Goal: Task Accomplishment & Management: Use online tool/utility

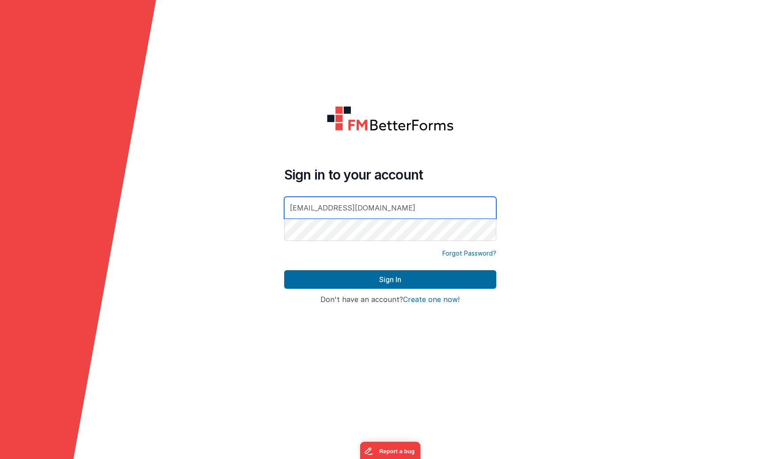
type input "[EMAIL_ADDRESS][DOMAIN_NAME]"
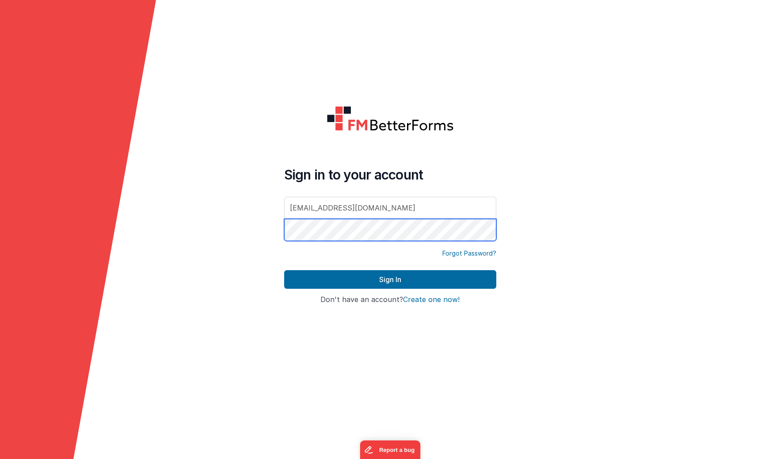
click at [284, 270] on button "Sign In" at bounding box center [390, 279] width 212 height 19
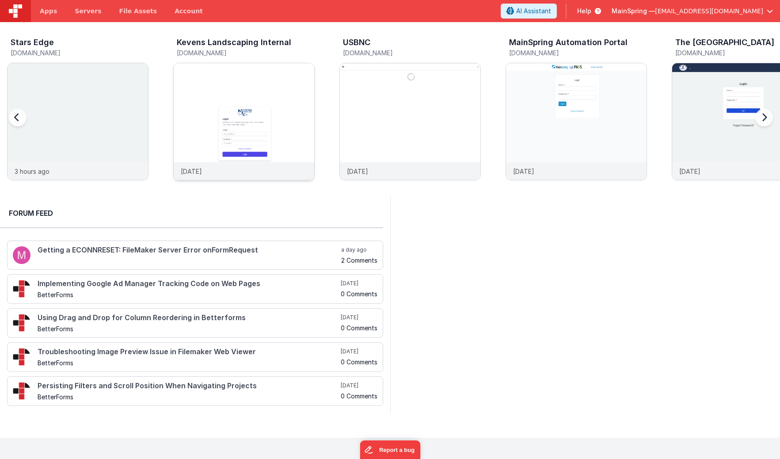
click at [276, 71] on img at bounding box center [244, 133] width 141 height 141
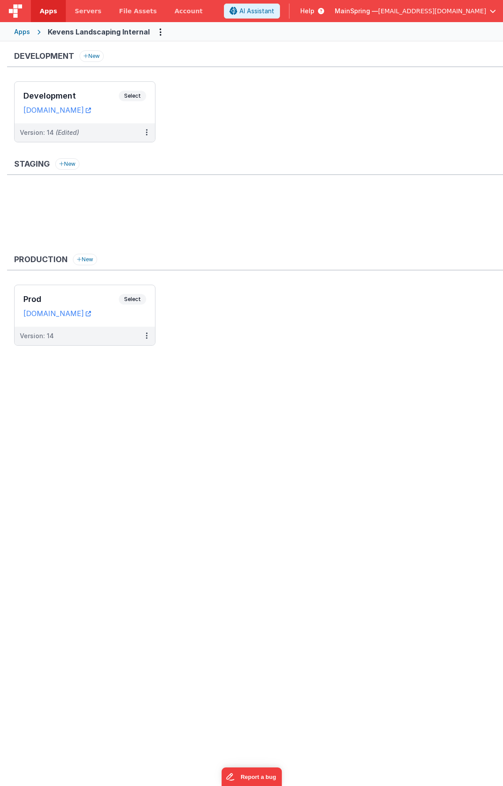
click at [129, 196] on ul at bounding box center [258, 217] width 489 height 57
click at [107, 132] on div "Version: 14 (Edited)" at bounding box center [79, 132] width 118 height 9
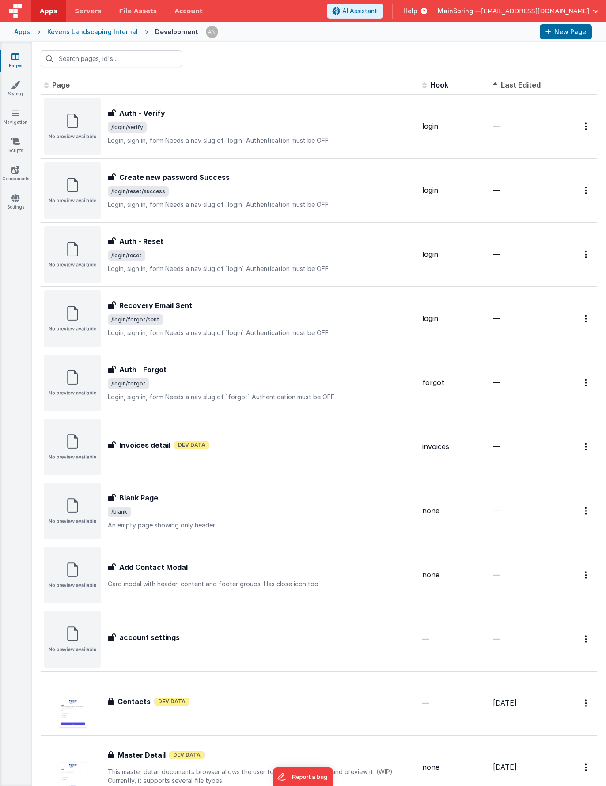
click at [422, 84] on span "Last Edited" at bounding box center [521, 84] width 40 height 9
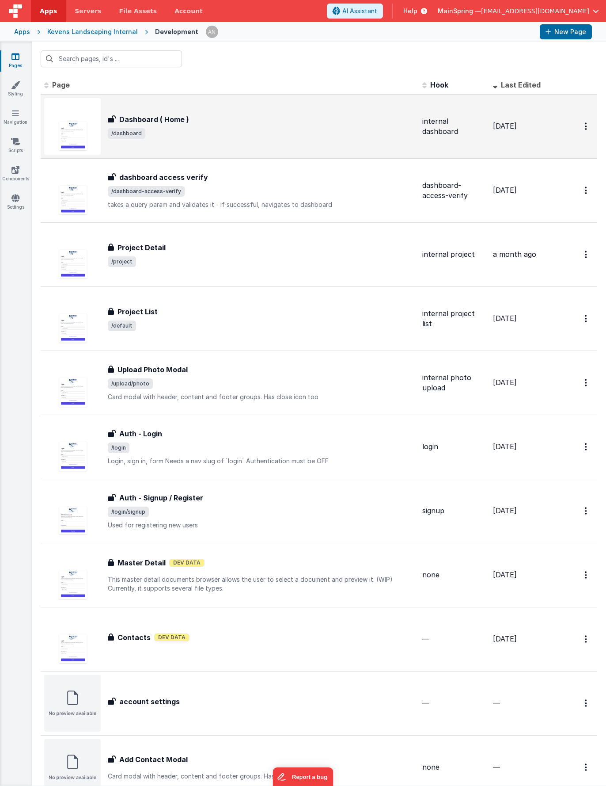
click at [173, 143] on div "Dashboard ( Home ) Dashboard ( Home ) /dashboard" at bounding box center [229, 126] width 371 height 57
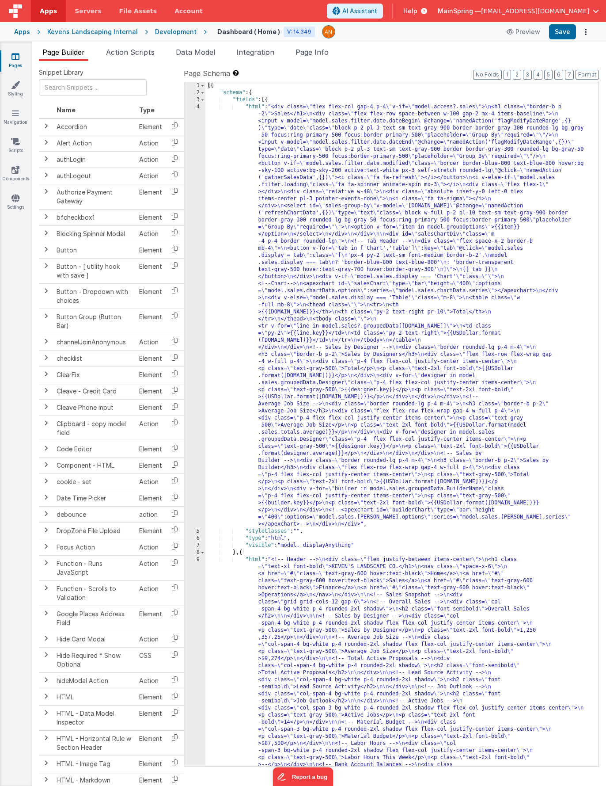
click at [332, 265] on div "[{ "schema" : { "fields" : [{ "html" : "<div class= \" flex flex-col gap-4 p-4 …" at bounding box center [399, 586] width 387 height 1009
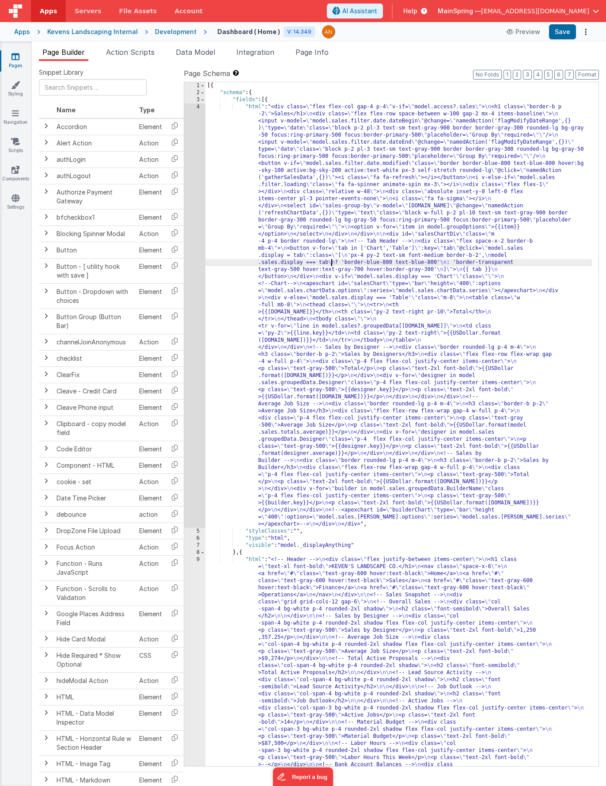
drag, startPoint x: 377, startPoint y: 187, endPoint x: 255, endPoint y: 204, distance: 122.3
click at [377, 187] on div "[{ "schema" : { "fields" : [{ "html" : "<div class= \" flex flex-col gap-4 p-4 …" at bounding box center [399, 586] width 387 height 1009
click at [192, 214] on div "4" at bounding box center [194, 315] width 21 height 424
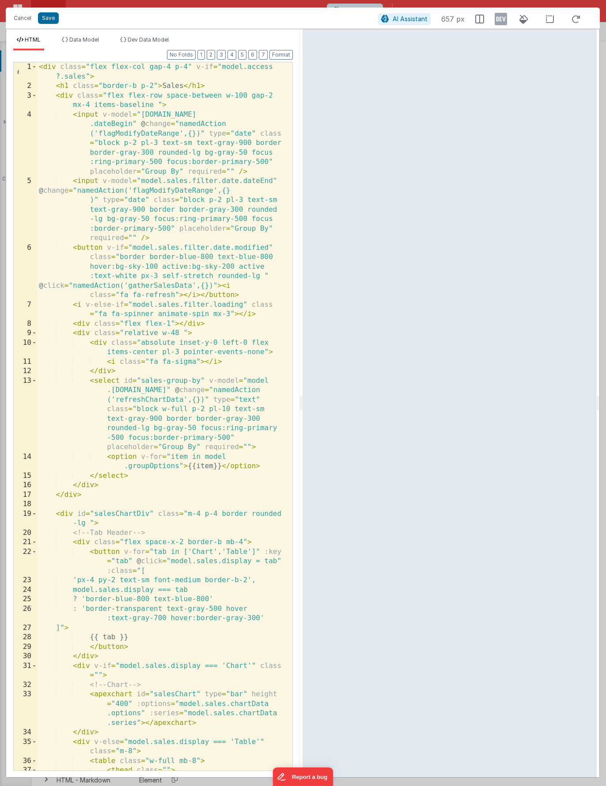
click at [422, 18] on icon at bounding box center [501, 19] width 12 height 14
click at [21, 15] on button "Cancel" at bounding box center [22, 18] width 27 height 12
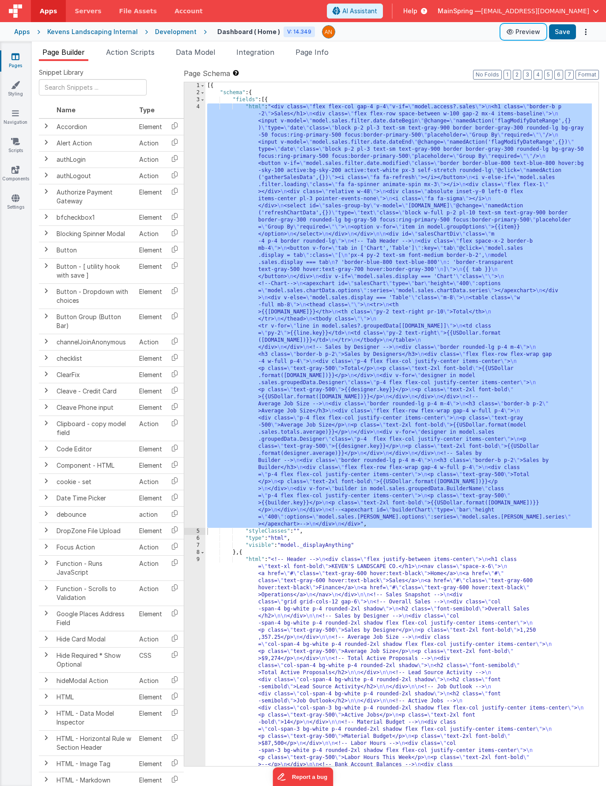
click at [422, 33] on button "Preview" at bounding box center [524, 32] width 44 height 14
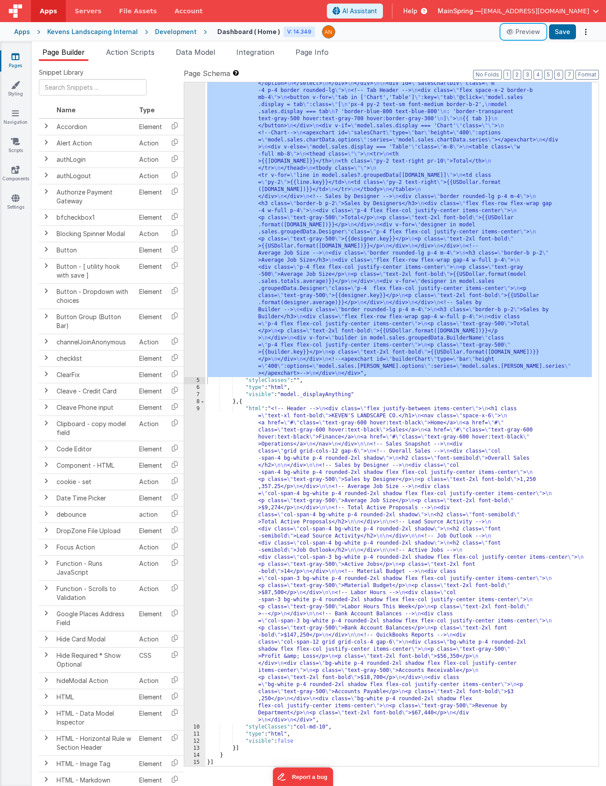
scroll to position [18, 0]
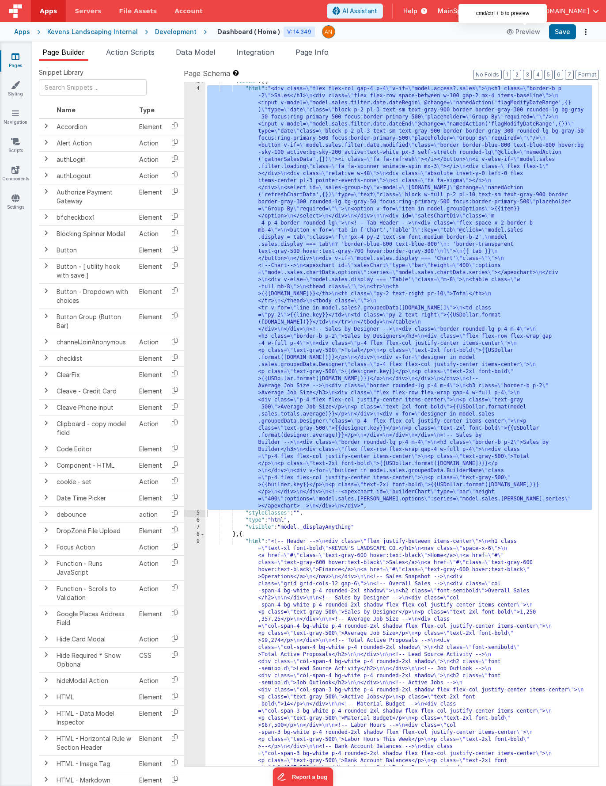
click at [392, 298] on div ""fields" : [{ "html" : "<div class= \" flex flex-col gap-4 p-4 \" v-if= \" mode…" at bounding box center [399, 582] width 387 height 1009
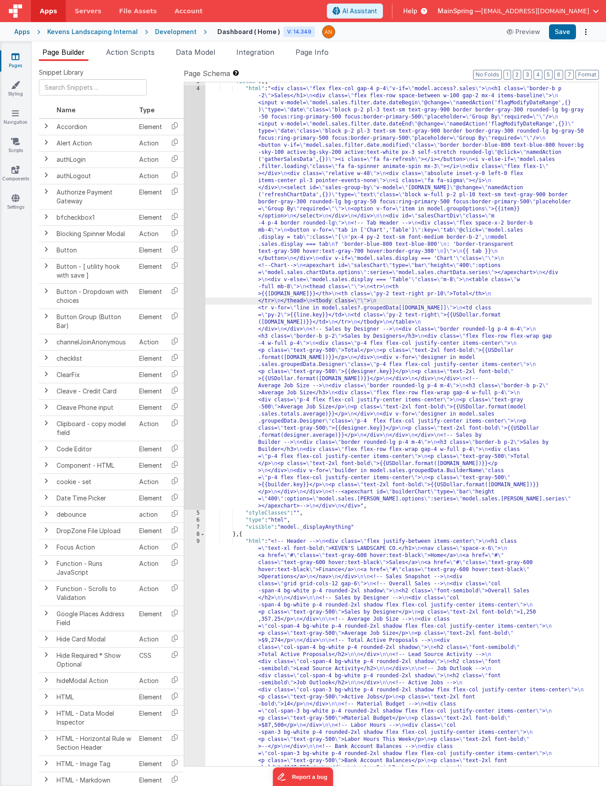
click at [194, 323] on div "4" at bounding box center [194, 297] width 21 height 424
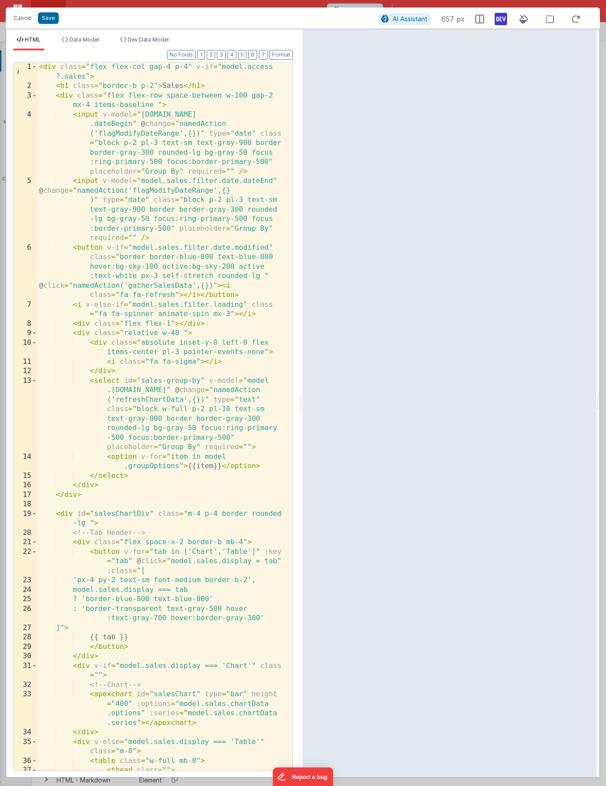
click at [422, 22] on icon at bounding box center [501, 19] width 12 height 14
click at [17, 20] on button "Cancel" at bounding box center [22, 18] width 27 height 12
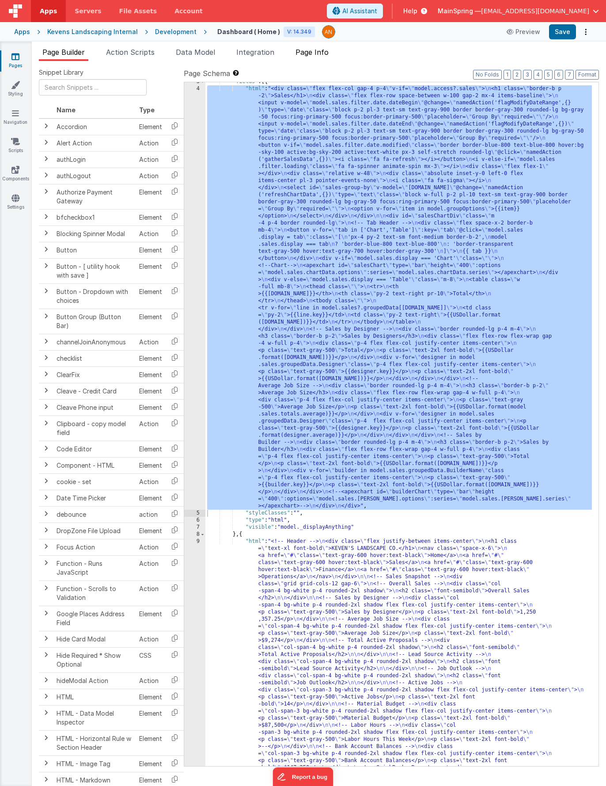
click at [305, 51] on span "Page Info" at bounding box center [312, 52] width 33 height 9
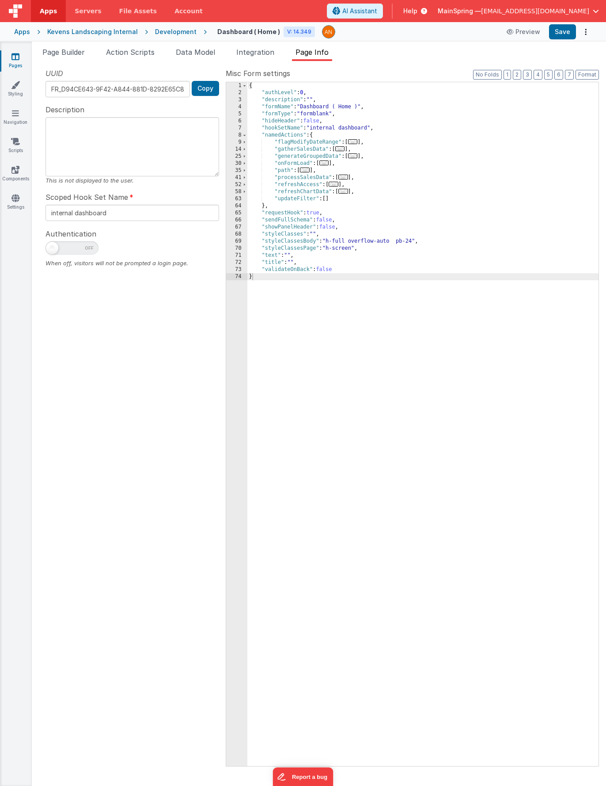
click at [414, 240] on div "{ "authLevel" : 0 , "description" : "" , "formName" : "Dashboard ( Home )" , "f…" at bounding box center [423, 431] width 351 height 698
click at [63, 48] on span "Page Builder" at bounding box center [63, 52] width 42 height 9
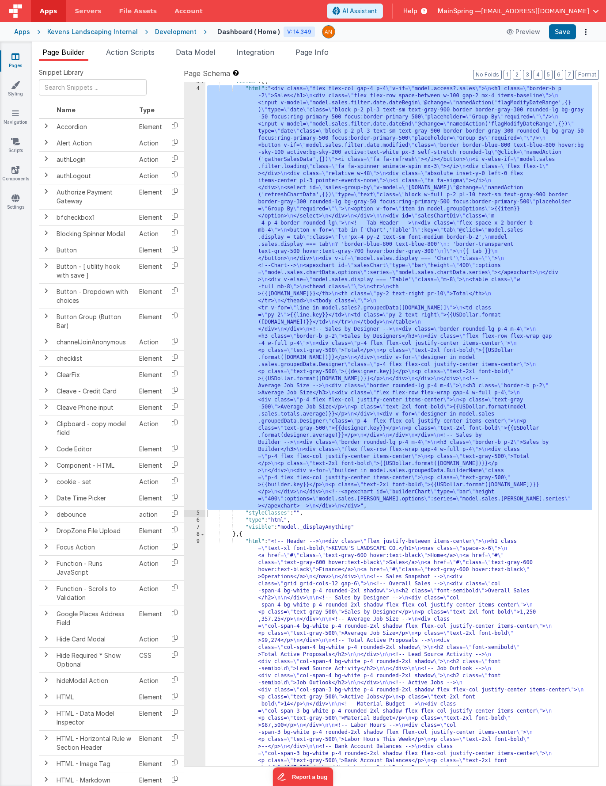
click at [387, 225] on div ""fields" : [{ "html" : "<div class= \" flex flex-col gap-4 p-4 \" v-if= \" mode…" at bounding box center [399, 582] width 387 height 1009
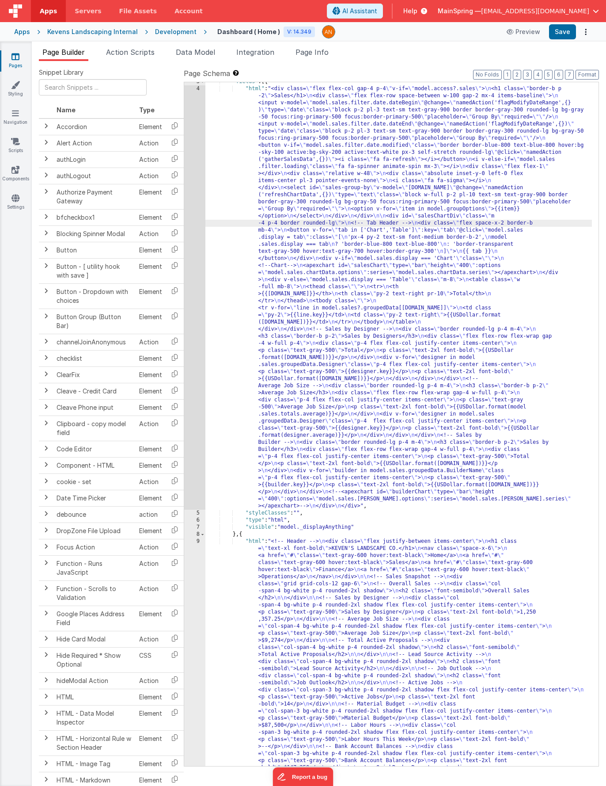
click at [191, 282] on div "4" at bounding box center [194, 297] width 21 height 424
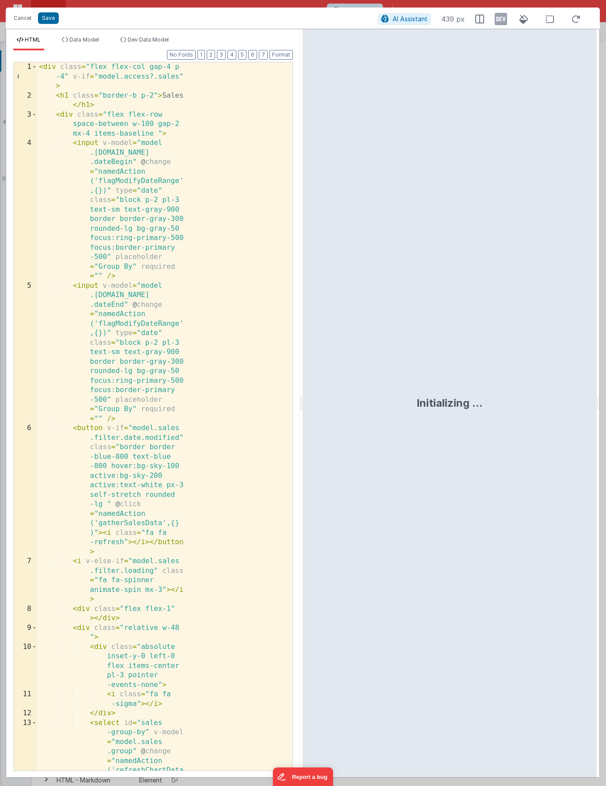
click at [196, 282] on div "< div class = "flex flex-col gap-4 p -4" v-if = "model.access?.sales" > < h1 cl…" at bounding box center [161, 516] width 249 height 908
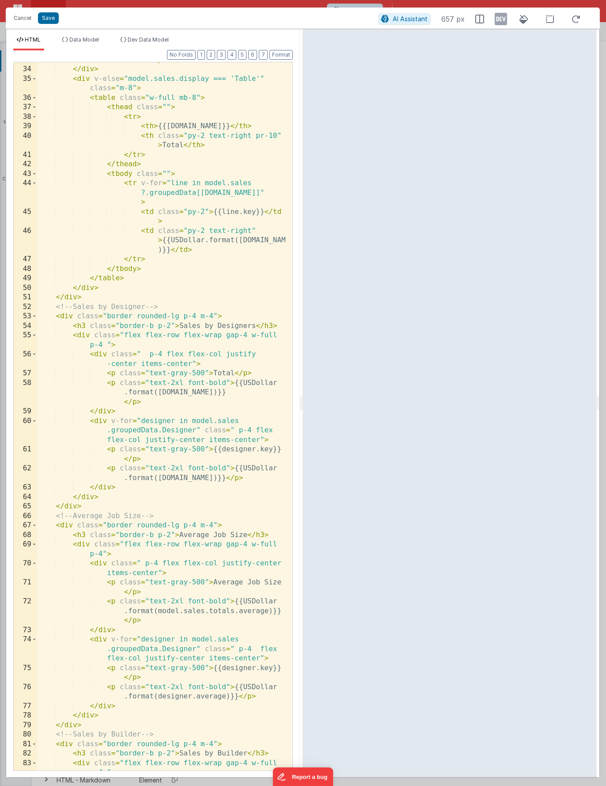
scroll to position [769, 0]
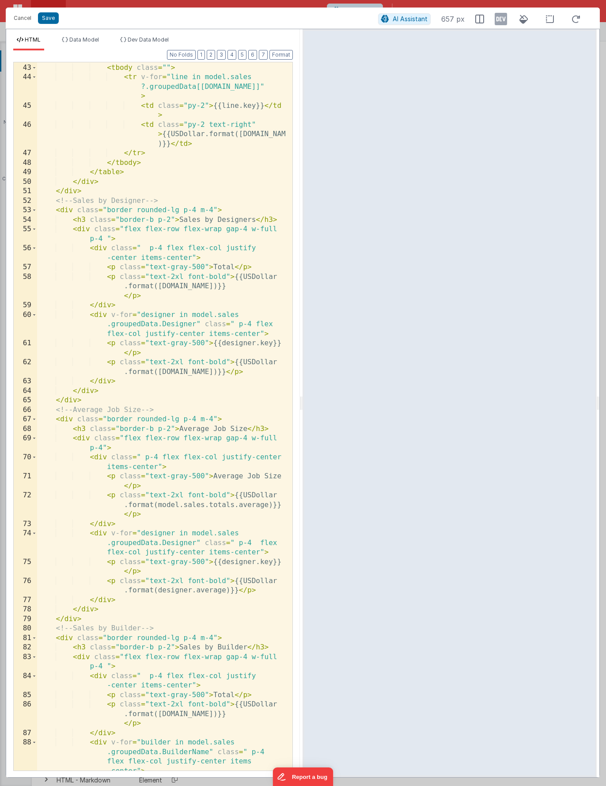
click at [261, 333] on div "</ thead > < tbody class = "" > < tr v-for = "line in model.sales ?.groupedData…" at bounding box center [161, 431] width 249 height 756
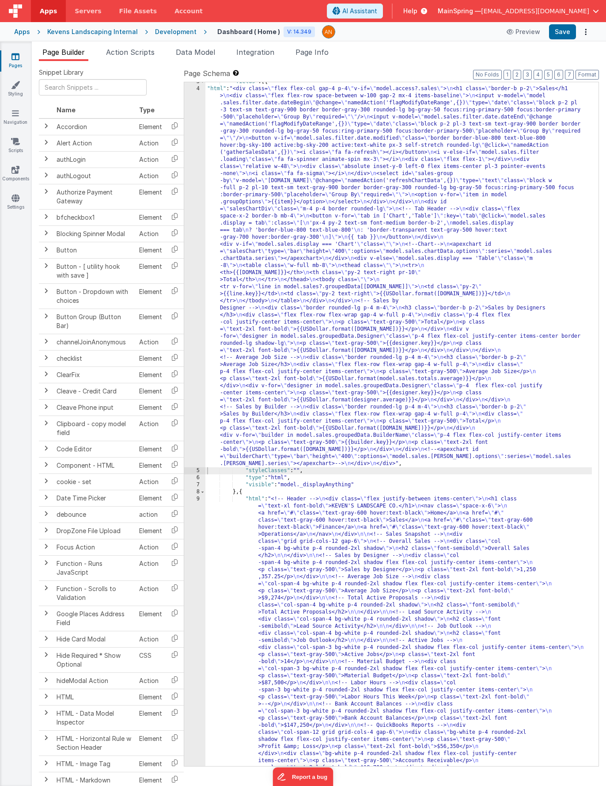
click at [305, 435] on div ""fields" : [{ "html" : "<div class= \" flex flex-col gap-4 p-4 \" v-if= \" mode…" at bounding box center [399, 582] width 387 height 1009
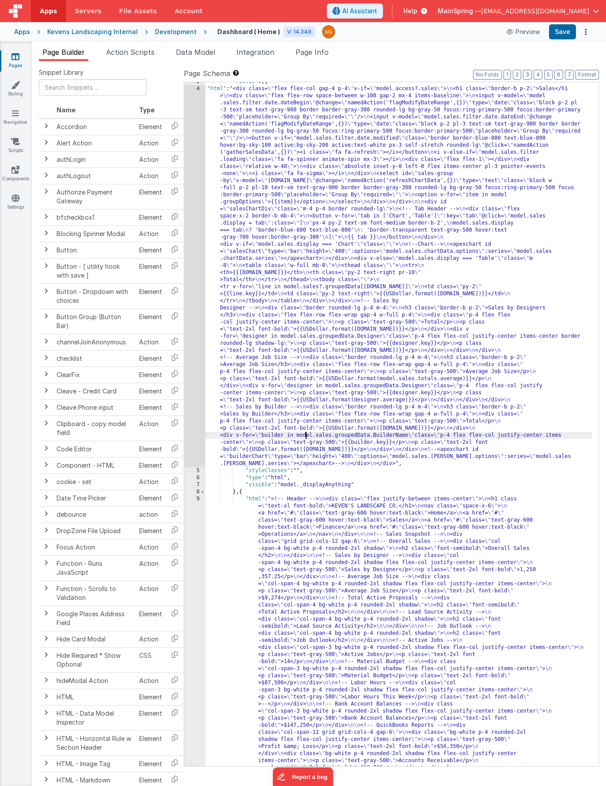
click at [194, 435] on div "4" at bounding box center [194, 276] width 21 height 382
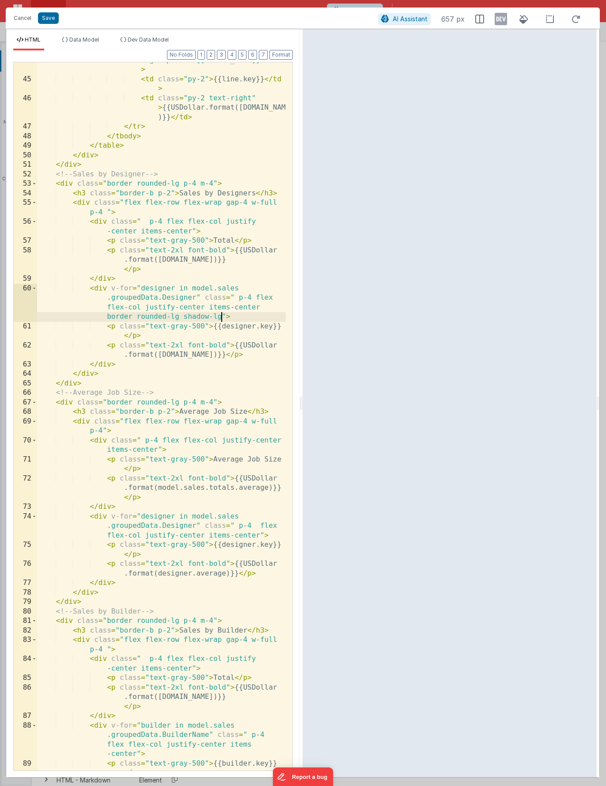
scroll to position [0, 0]
drag, startPoint x: 221, startPoint y: 316, endPoint x: 182, endPoint y: 318, distance: 39.4
click at [182, 318] on div "< tr v-for = "line in model.sales ?.groupedData[[DOMAIN_NAME]]" > < td class = …" at bounding box center [161, 424] width 249 height 756
click at [422, 18] on icon at bounding box center [501, 19] width 12 height 14
click at [182, 202] on div "< tr v-for = "line in model.sales ?.groupedData[[DOMAIN_NAME]]" > < td class = …" at bounding box center [161, 424] width 249 height 756
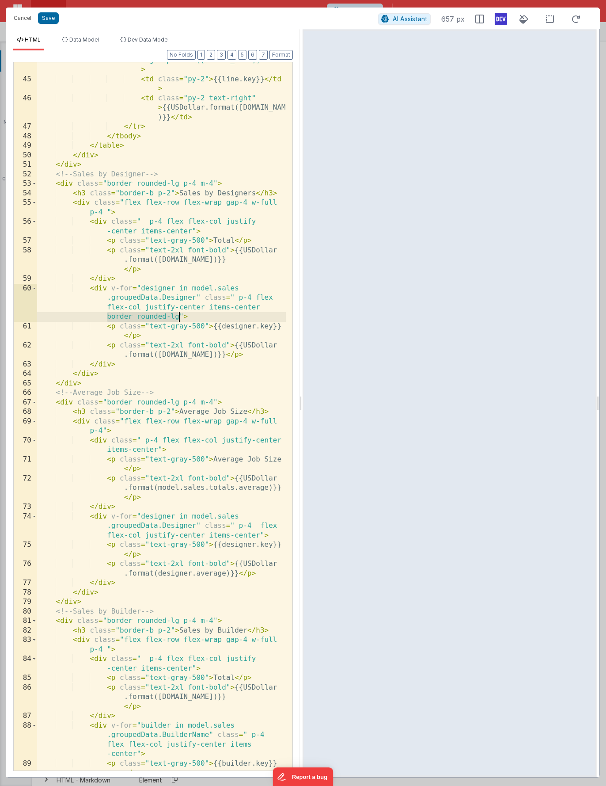
drag, startPoint x: 106, startPoint y: 315, endPoint x: 179, endPoint y: 317, distance: 73.4
click at [179, 317] on div "< tr v-for = "line in model.sales ?.groupedData[[DOMAIN_NAME]]" > < td class = …" at bounding box center [161, 424] width 249 height 756
click at [192, 230] on div "< tr v-for = "line in model.sales ?.groupedData[[DOMAIN_NAME]]" > < td class = …" at bounding box center [161, 424] width 249 height 756
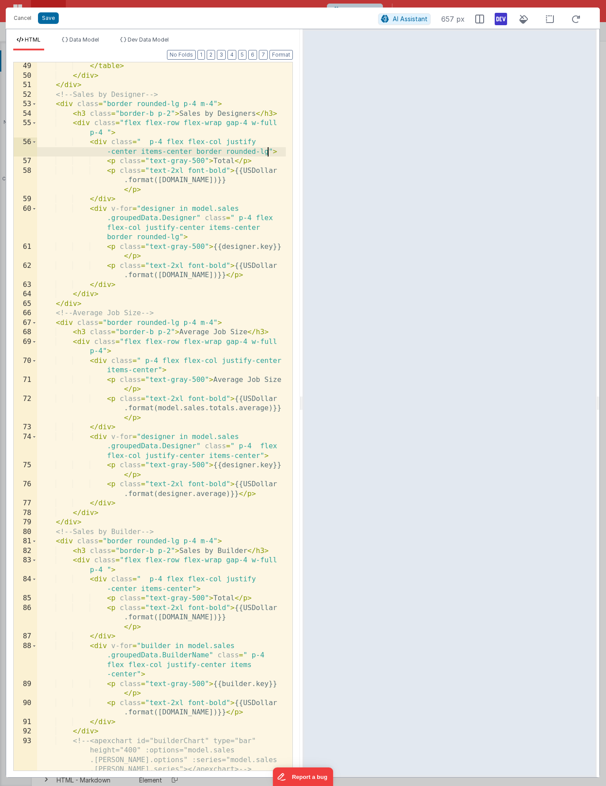
scroll to position [875, 0]
click at [158, 369] on div "</ table > </ div > </ div > <!-- Sales by Designer --> < div class = "border r…" at bounding box center [161, 424] width 249 height 727
paste textarea
click at [259, 455] on div "</ table > </ div > </ div > <!-- Sales by Designer --> < div class = "border r…" at bounding box center [161, 424] width 249 height 727
paste textarea
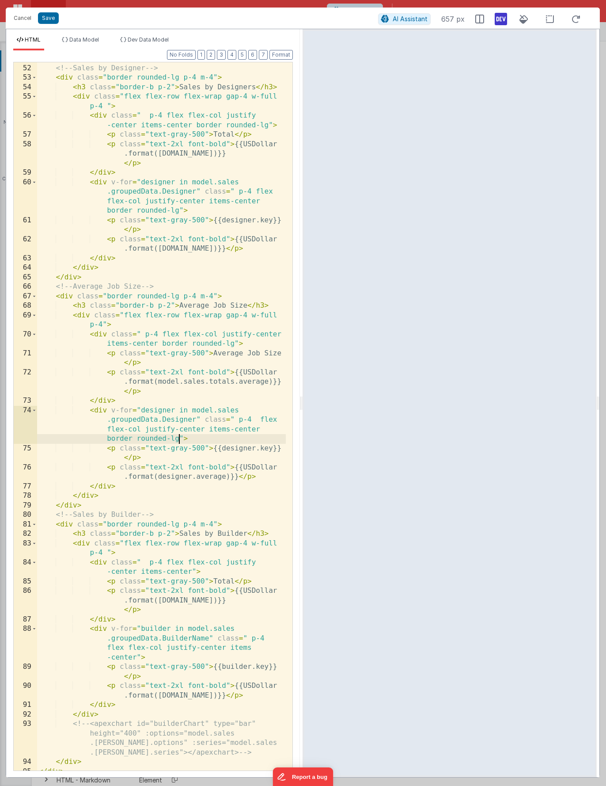
scroll to position [907, 0]
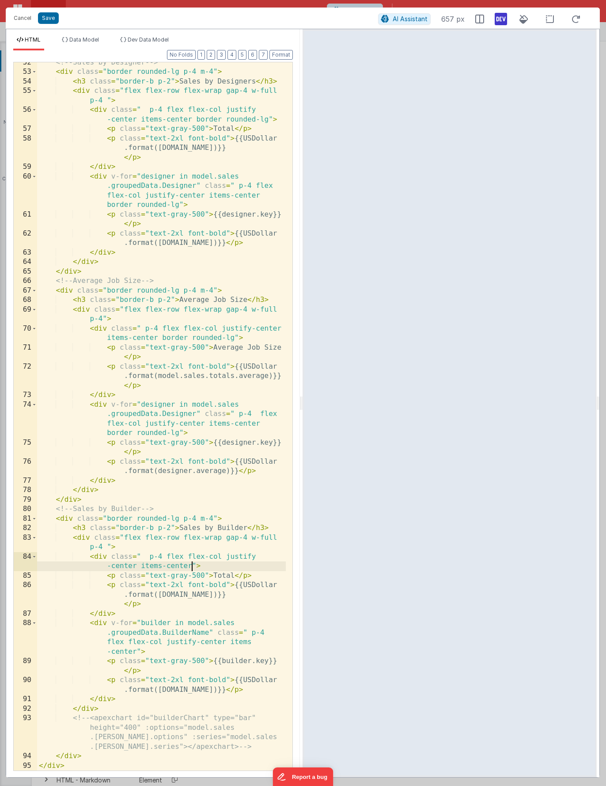
drag, startPoint x: 190, startPoint y: 566, endPoint x: 199, endPoint y: 572, distance: 10.4
click at [190, 458] on div "<!-- Sales by Designer --> < div class = "border rounded-lg p-4 m-4" > < h3 cla…" at bounding box center [161, 421] width 249 height 727
paste textarea
click at [227, 458] on div "<!-- Sales by Designer --> < div class = "border rounded-lg p-4 m-4" > < h3 cla…" at bounding box center [161, 421] width 249 height 727
click at [137, 458] on div "<!-- Sales by Designer --> < div class = "border rounded-lg p-4 m-4" > < h3 cla…" at bounding box center [161, 421] width 249 height 727
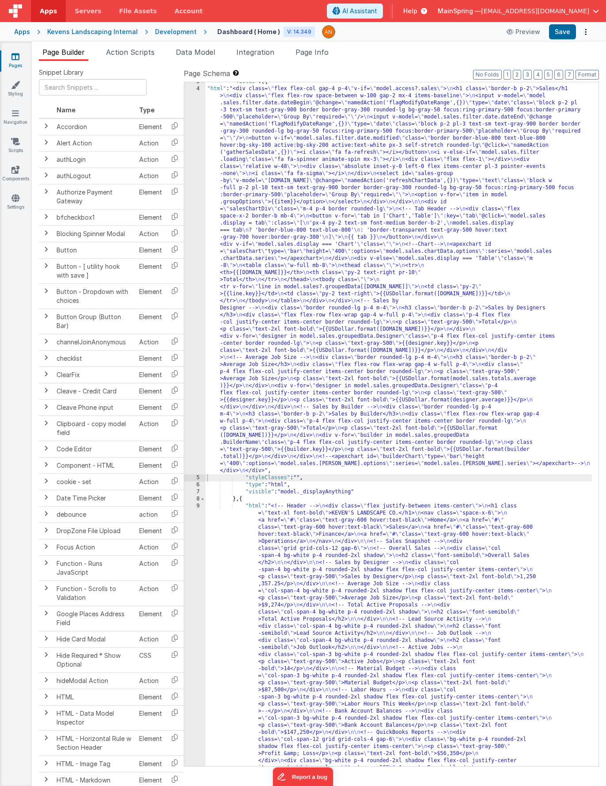
click at [338, 386] on div ""fields" : [{ "html" : "<div class= \" flex flex-col gap-4 p-4 \" v-if= \" mode…" at bounding box center [399, 582] width 387 height 1009
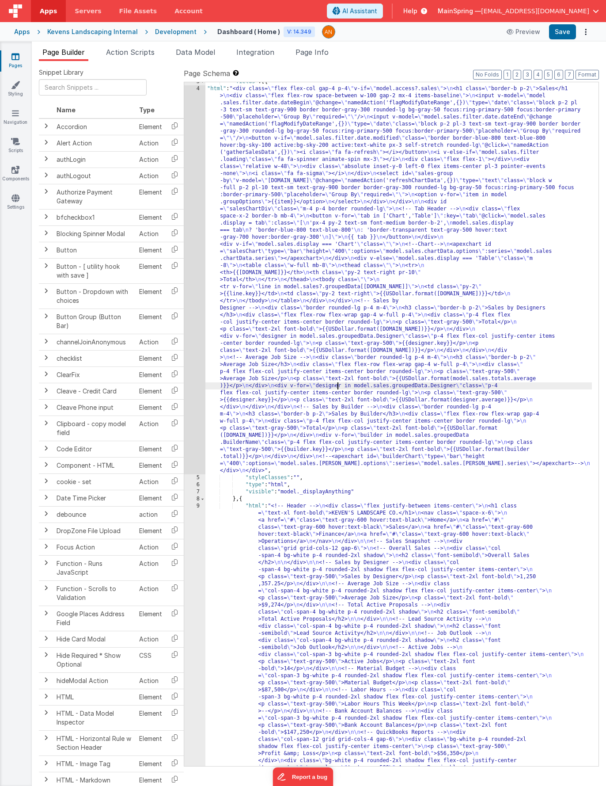
click at [196, 409] on div "4" at bounding box center [194, 279] width 21 height 389
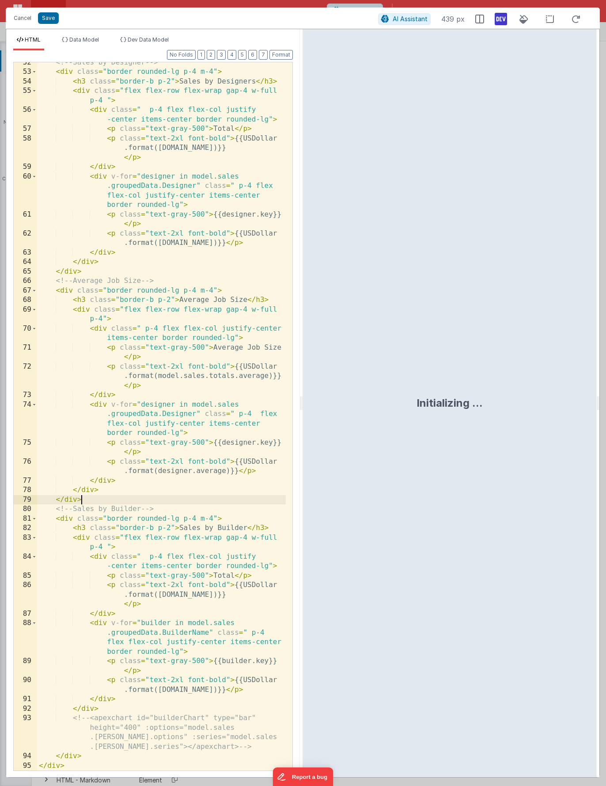
click at [218, 458] on div "<!-- Sales by Designer --> < div class = "border rounded-lg p-4 m-4" > < h3 cla…" at bounding box center [161, 421] width 249 height 727
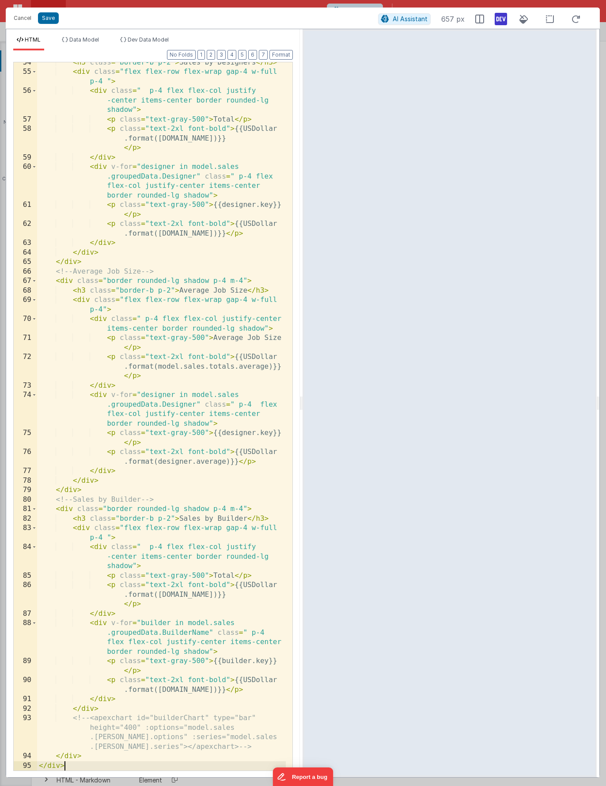
scroll to position [926, 0]
click at [47, 23] on button "Save" at bounding box center [48, 17] width 21 height 11
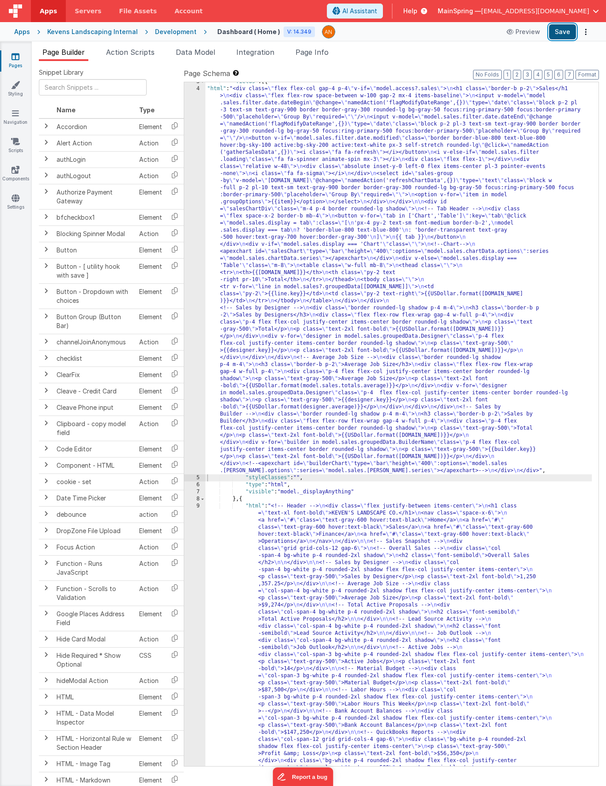
click at [422, 34] on button "Save" at bounding box center [562, 31] width 27 height 15
click at [350, 235] on div ""fields" : [{ "html" : "<div class= \" flex flex-col gap-4 p-4 \" v-if= \" mode…" at bounding box center [399, 582] width 387 height 1009
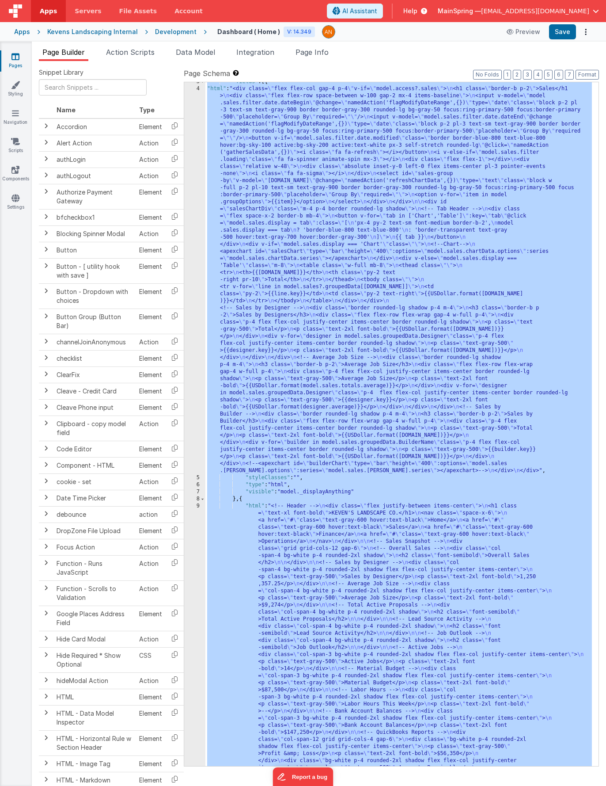
click at [346, 244] on div ""fields" : [{ "html" : "<div class= \" flex flex-col gap-4 p-4 \" v-if= \" mode…" at bounding box center [399, 582] width 387 height 1009
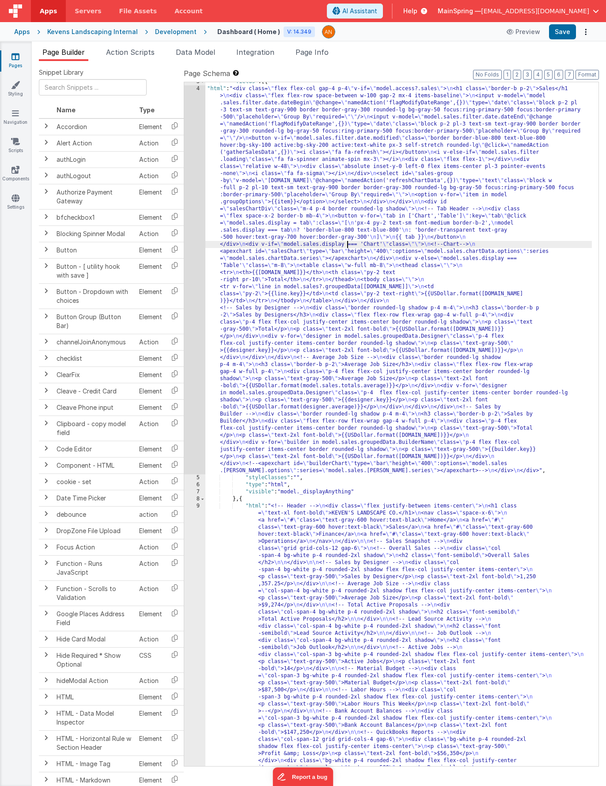
click at [196, 268] on div "4" at bounding box center [194, 279] width 21 height 389
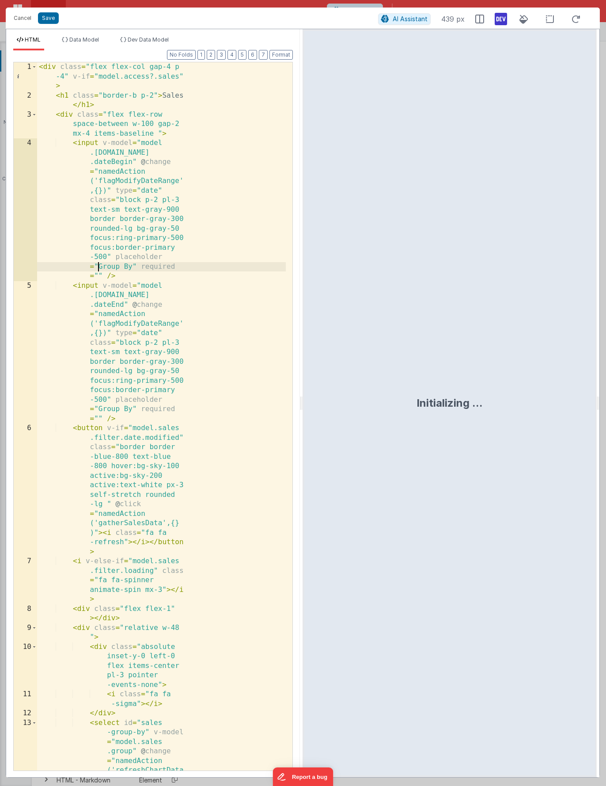
click at [99, 271] on div "< div class = "flex flex-col gap-4 p -4" v-if = "model.access?.sales" > < h1 cl…" at bounding box center [161, 516] width 249 height 908
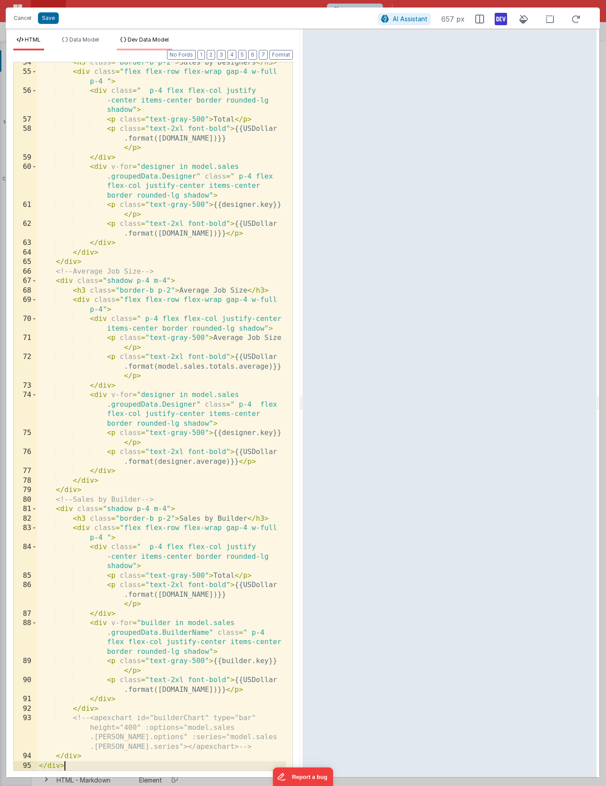
click at [136, 37] on span "Dev Data Model" at bounding box center [148, 39] width 41 height 7
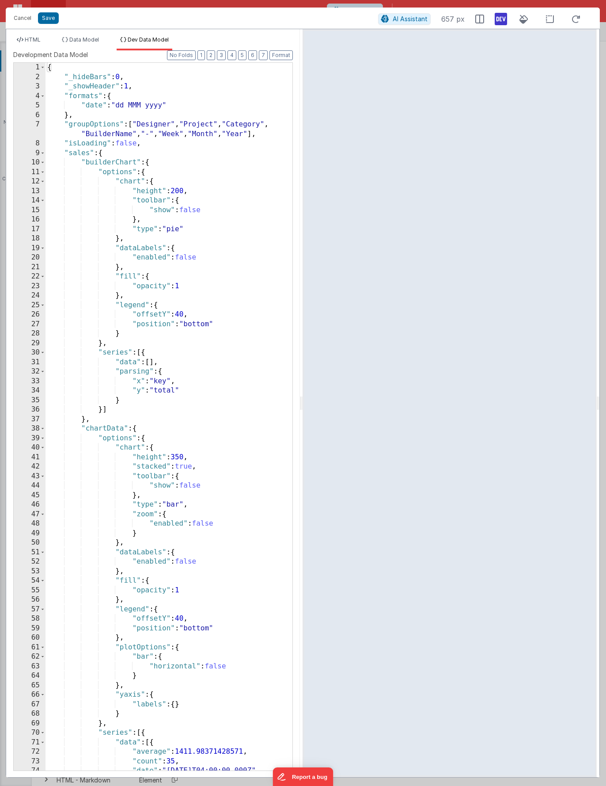
click at [145, 259] on div "{ "_hideBars" : 0 , "_showHeader" : 1 , "formats" : { "date" : "dd MMM yyyy" } …" at bounding box center [166, 426] width 240 height 727
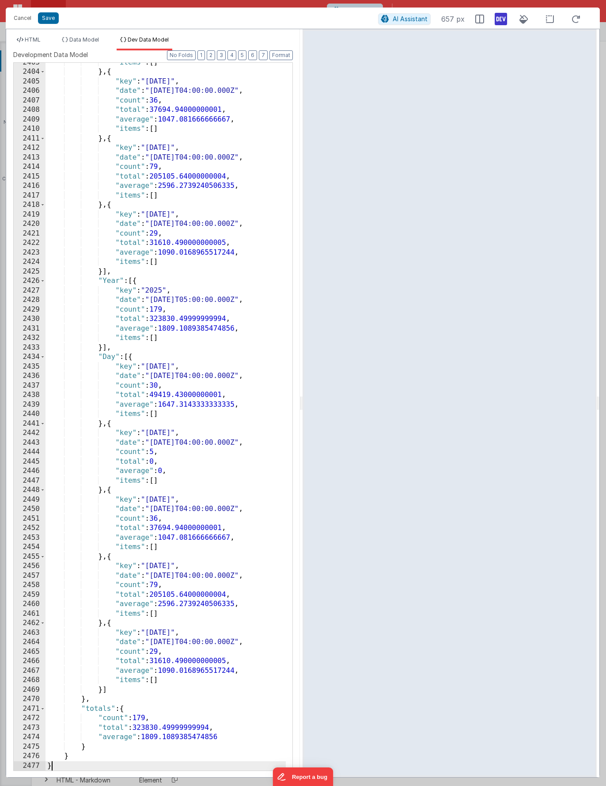
scroll to position [13774, 0]
click at [34, 40] on span "HTML" at bounding box center [33, 39] width 16 height 7
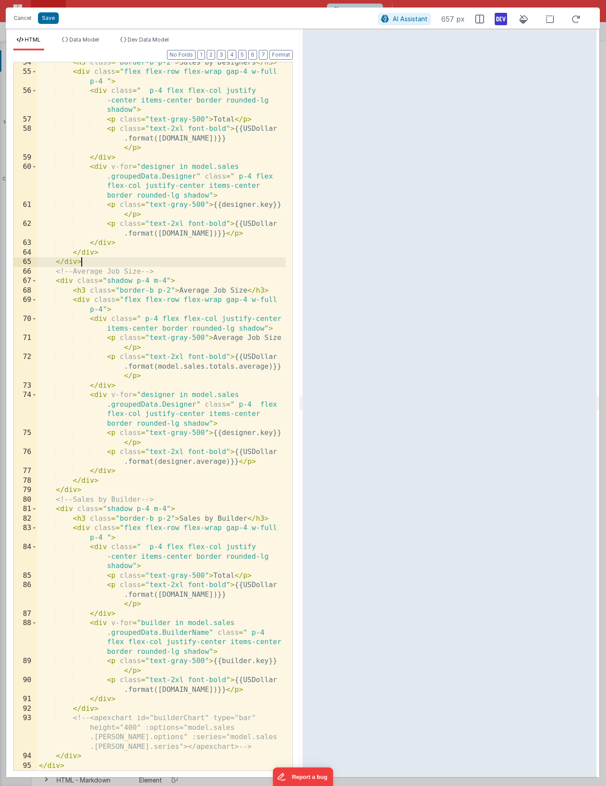
click at [178, 262] on div "< h3 class = "border-b p-2" > Sales by Designers </ h3 > < div class = "flex fl…" at bounding box center [161, 421] width 249 height 727
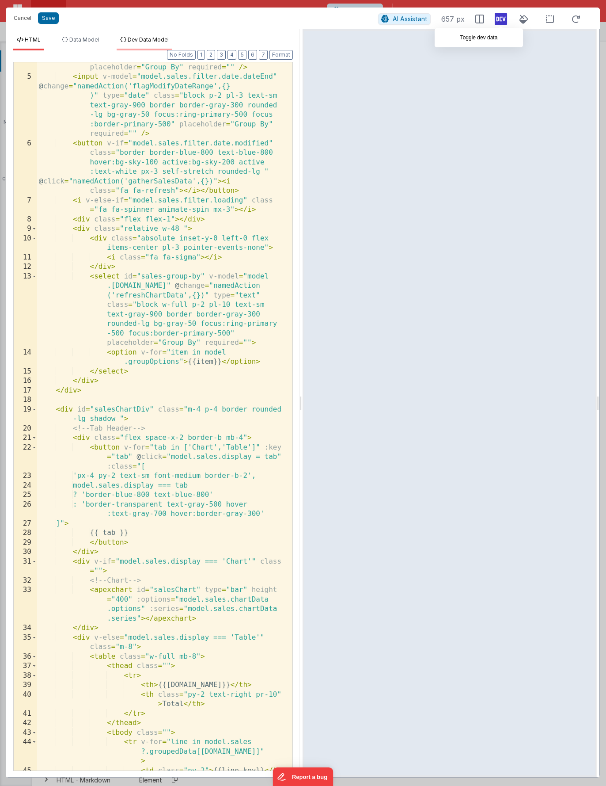
click at [135, 40] on span "Dev Data Model" at bounding box center [148, 39] width 41 height 7
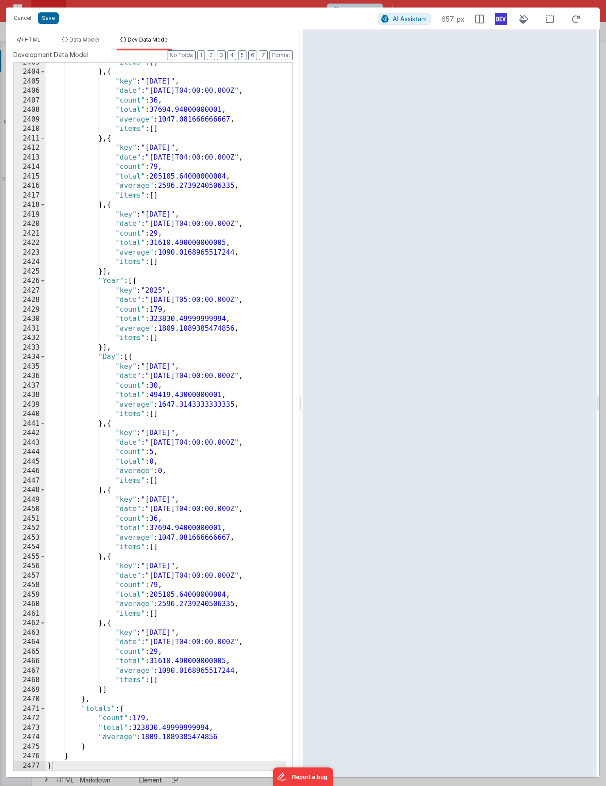
click at [55, 42] on ul "HTML Data Model Dev Data Model" at bounding box center [153, 43] width 294 height 14
click at [42, 44] on li "HTML" at bounding box center [28, 43] width 31 height 14
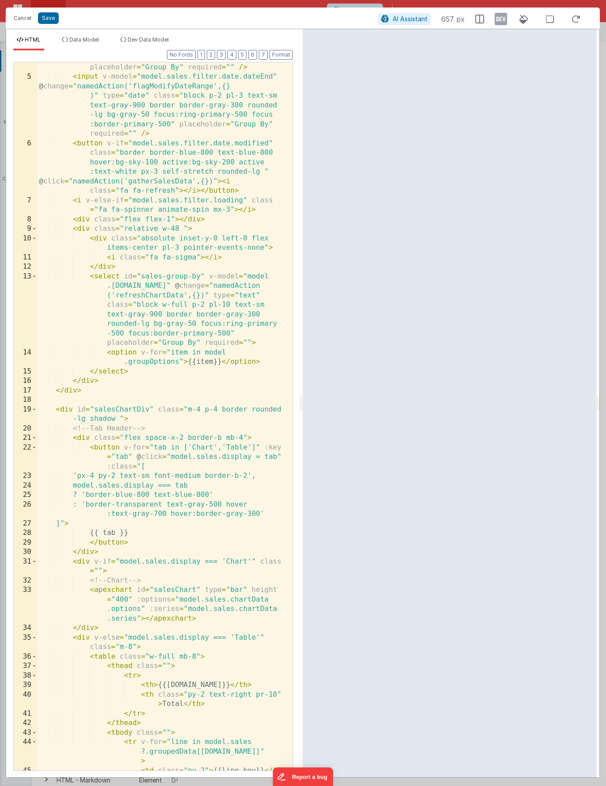
click at [422, 23] on icon at bounding box center [501, 19] width 12 height 14
click at [422, 22] on icon at bounding box center [501, 19] width 12 height 14
click at [74, 48] on li "Data Model" at bounding box center [80, 43] width 44 height 14
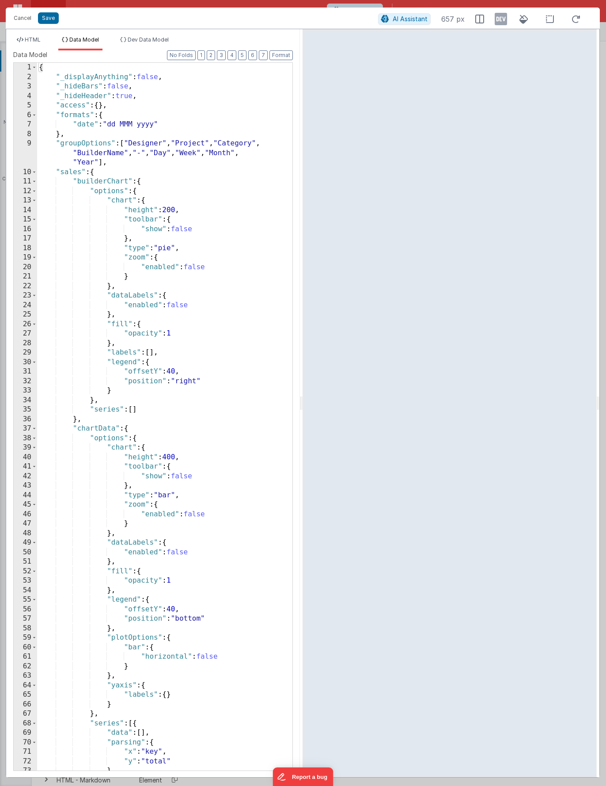
click at [422, 23] on icon at bounding box center [501, 19] width 12 height 14
click at [153, 38] on span "Dev Data Model" at bounding box center [148, 39] width 41 height 7
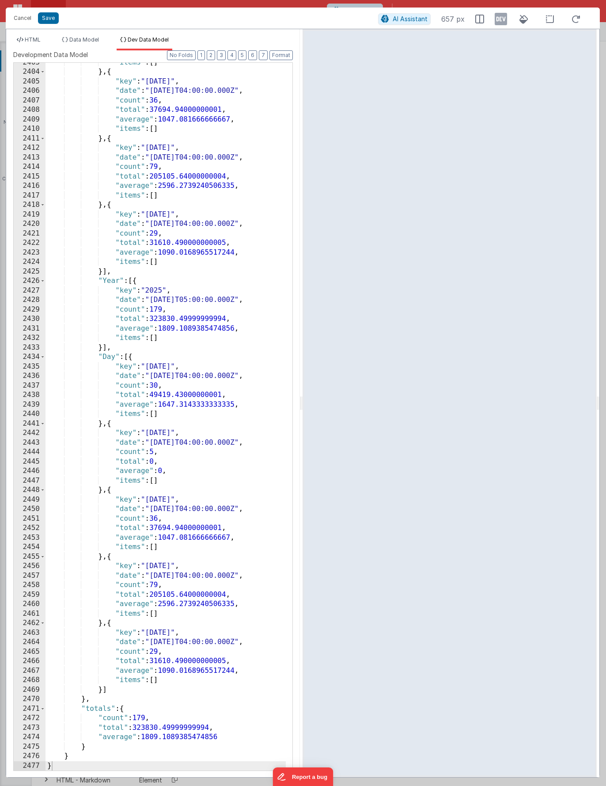
click at [106, 38] on ul "HTML Data Model Dev Data Model" at bounding box center [153, 43] width 294 height 14
click at [93, 39] on span "Data Model" at bounding box center [84, 39] width 30 height 7
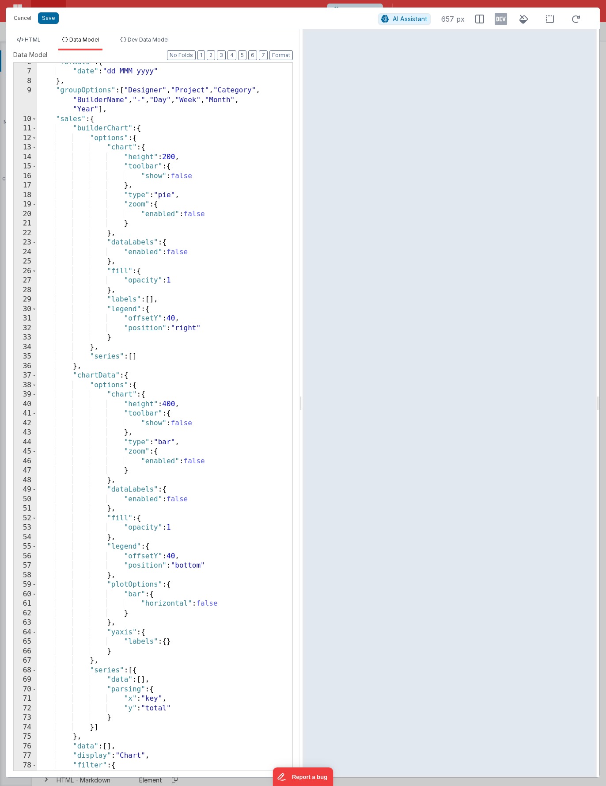
scroll to position [176, 0]
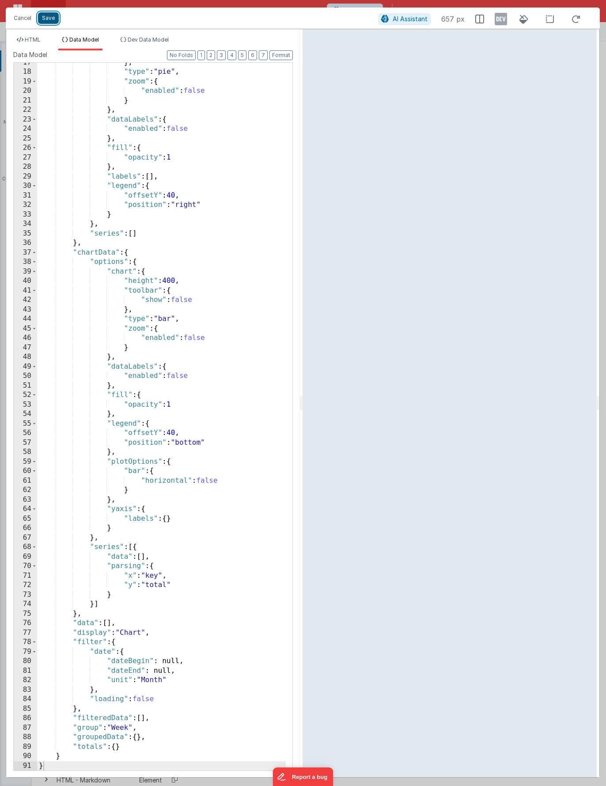
click at [48, 23] on button "Save" at bounding box center [48, 17] width 21 height 11
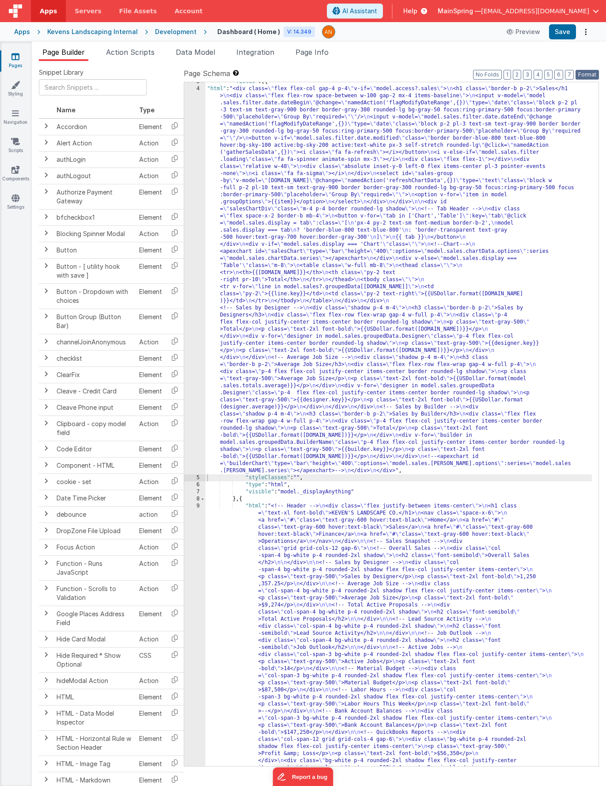
click at [422, 72] on button "Format" at bounding box center [587, 75] width 23 height 10
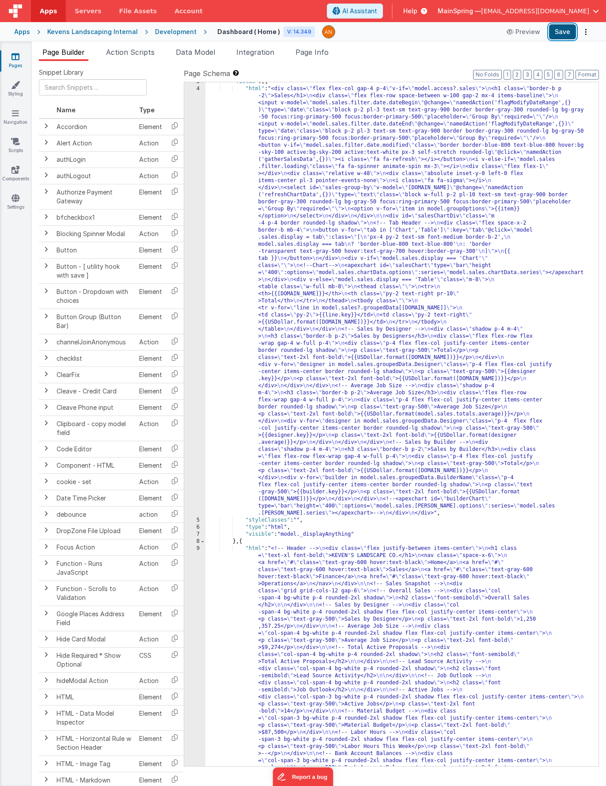
click at [422, 34] on button "Save" at bounding box center [562, 31] width 27 height 15
click at [360, 224] on div ""fields" : [{ "html" : "<div class= \" flex flex-col gap-4 p-4 \" v-if= \" mode…" at bounding box center [399, 582] width 387 height 1009
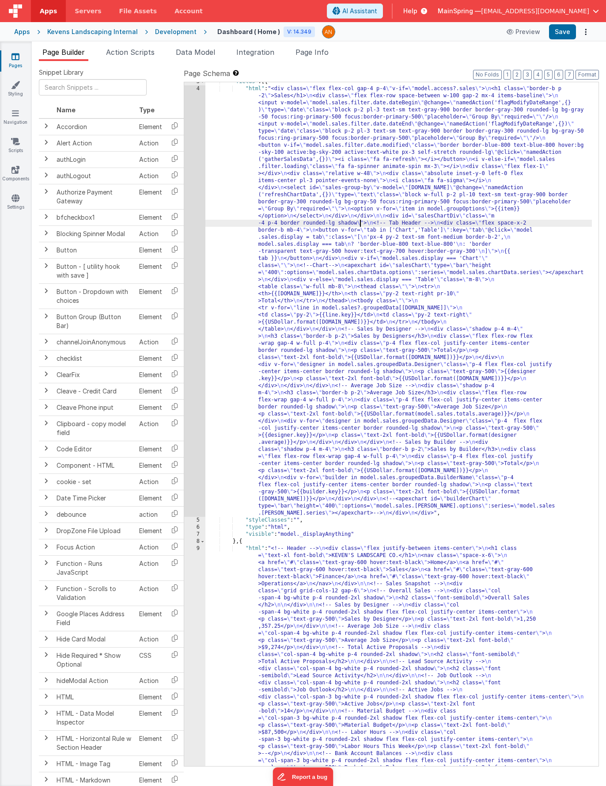
click at [194, 268] on div "4" at bounding box center [194, 300] width 21 height 431
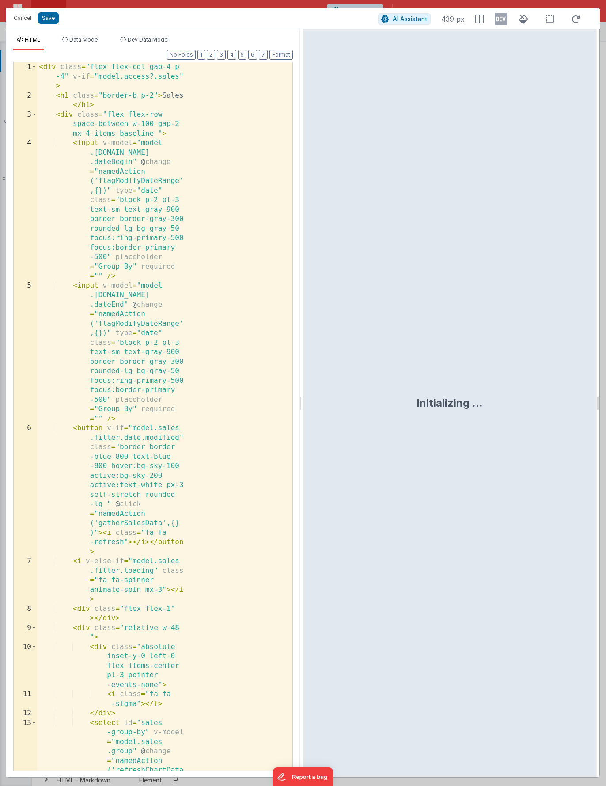
click at [118, 284] on div "< div class = "flex flex-col gap-4 p -4" v-if = "model.access?.sales" > < h1 cl…" at bounding box center [161, 516] width 249 height 908
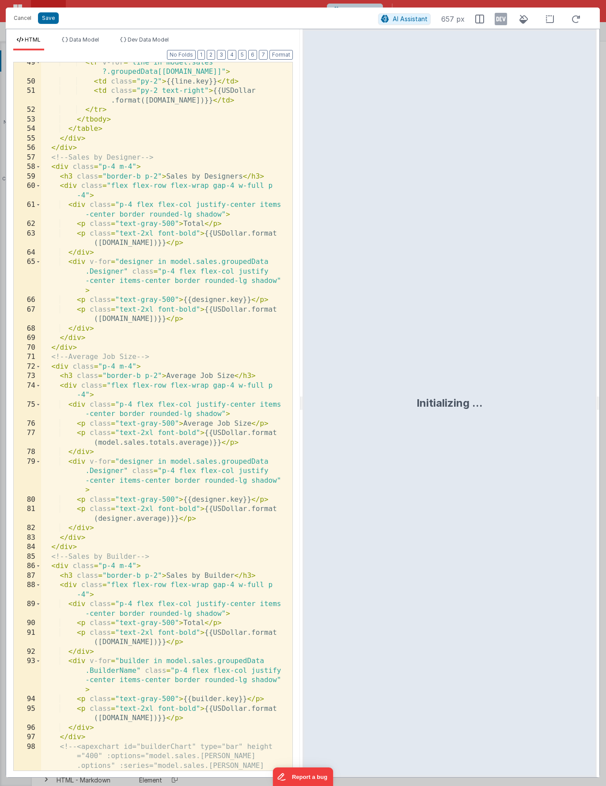
scroll to position [793, 0]
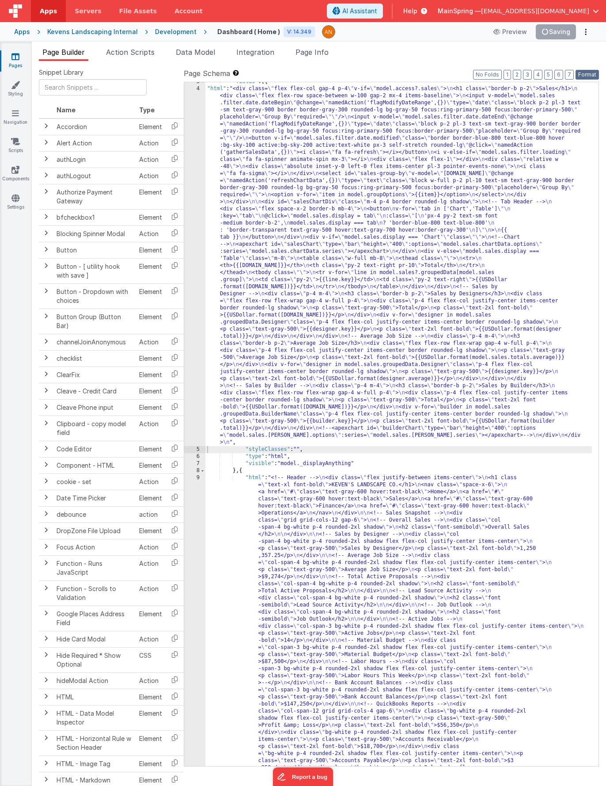
click at [422, 75] on button "Format" at bounding box center [587, 75] width 23 height 10
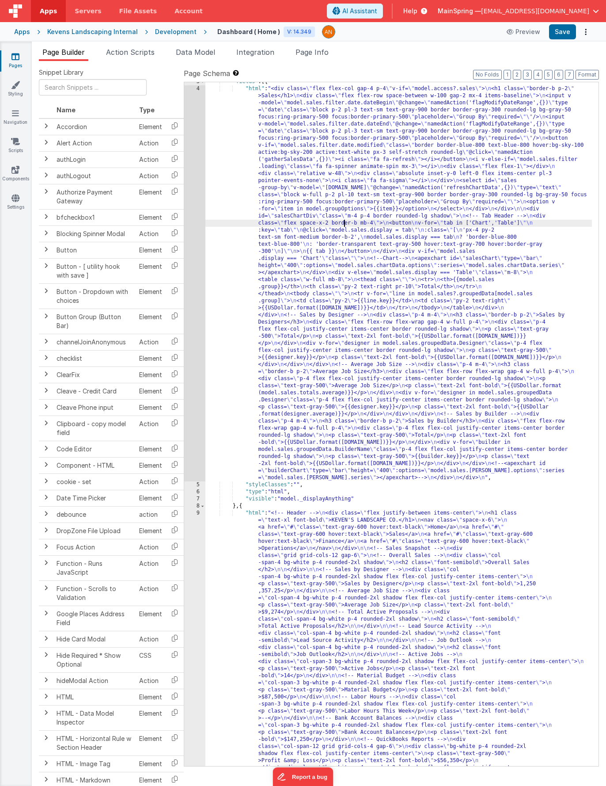
click at [344, 223] on div ""fields" : [{ "html" : "<div class= \" flex flex-col gap-4 p-4 \" v-if= \" mode…" at bounding box center [399, 582] width 387 height 1009
click at [195, 239] on div "4" at bounding box center [194, 283] width 21 height 396
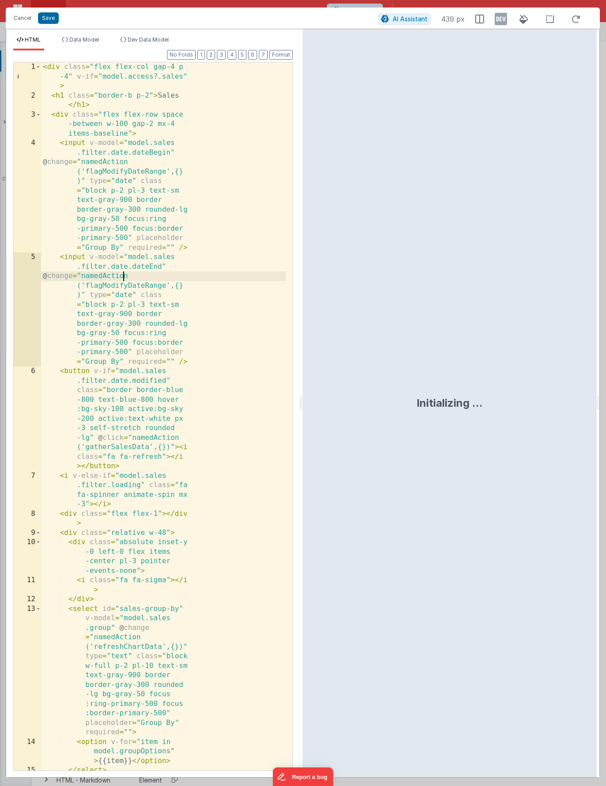
click at [125, 276] on div "< div class = "flex flex-col gap-4 p -4" v-if = "model.access?.sales" > < h1 cl…" at bounding box center [163, 435] width 245 height 746
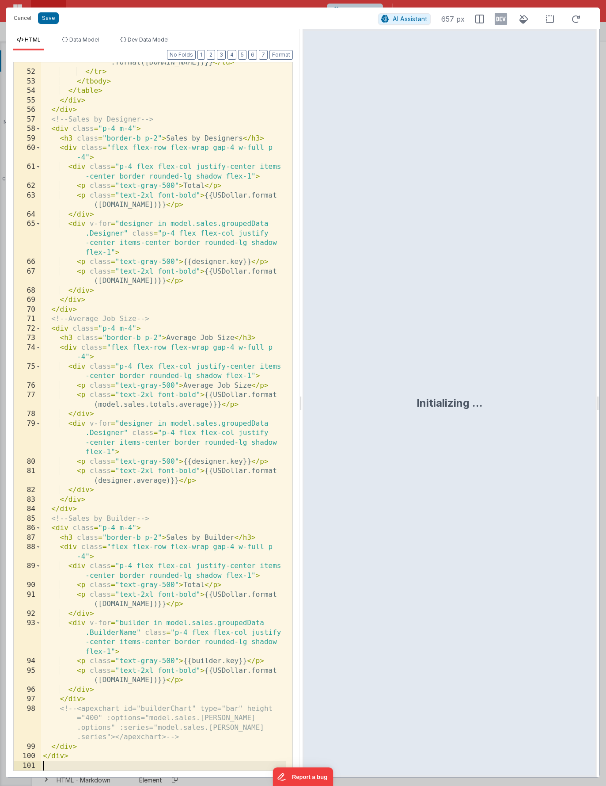
scroll to position [831, 0]
click at [56, 21] on button "Save" at bounding box center [48, 17] width 21 height 11
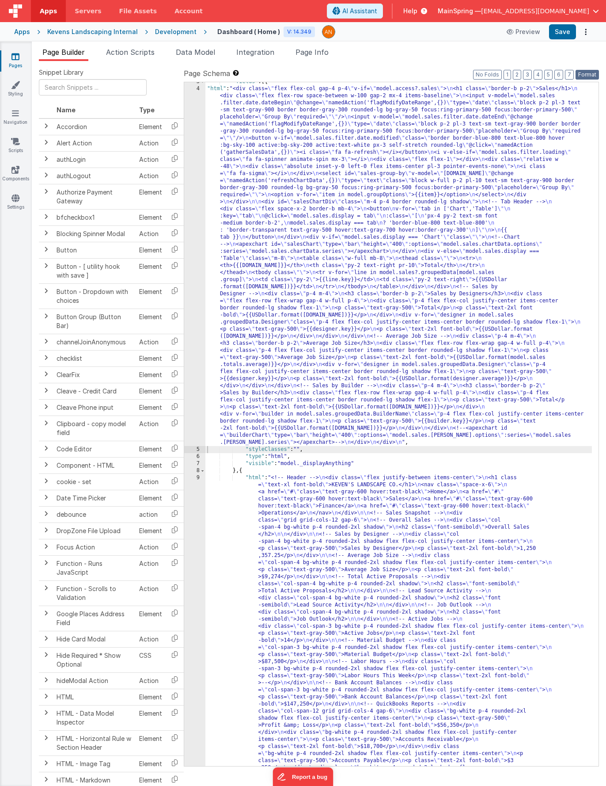
click at [422, 70] on button "Format" at bounding box center [587, 75] width 23 height 10
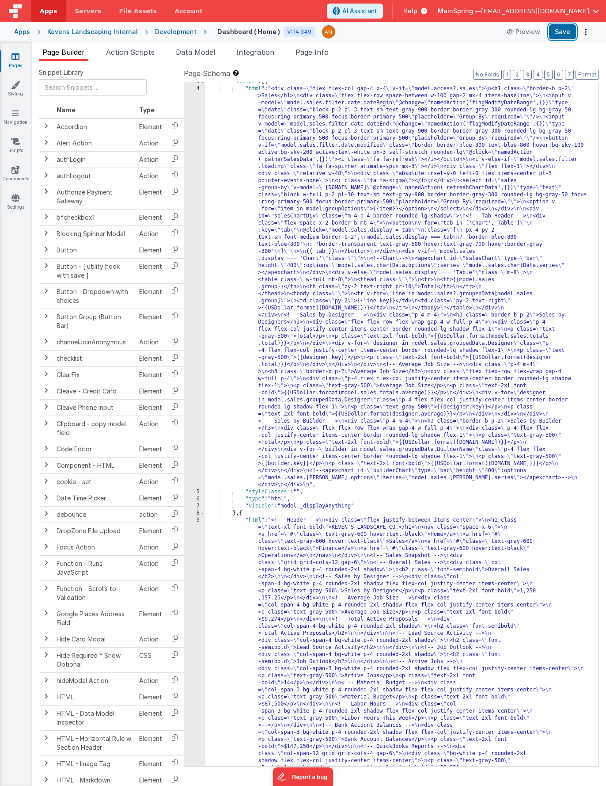
click at [422, 32] on button "Save" at bounding box center [562, 31] width 27 height 15
click at [365, 396] on div ""fields" : [{ "html" : "<div class= \" flex flex-col gap-4 p-4 \" v-if= \" mode…" at bounding box center [399, 582] width 387 height 1009
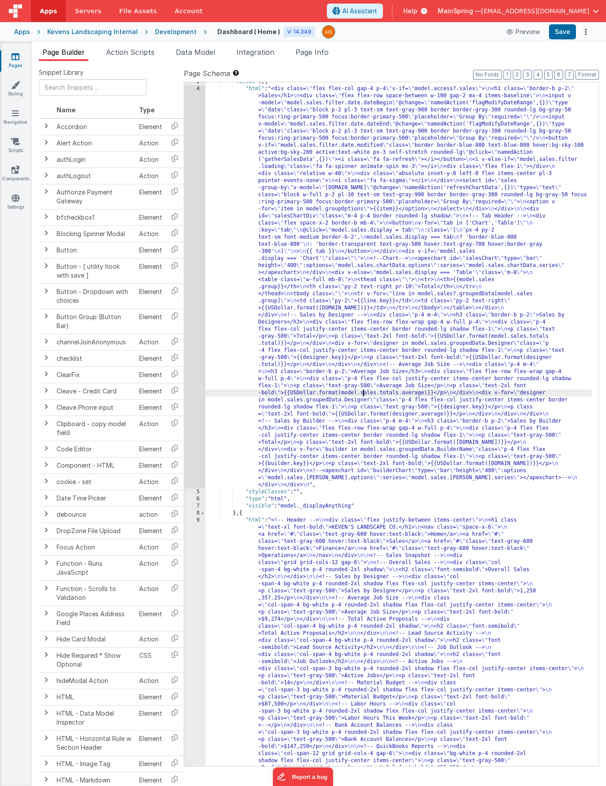
click at [191, 364] on div "4" at bounding box center [194, 286] width 21 height 403
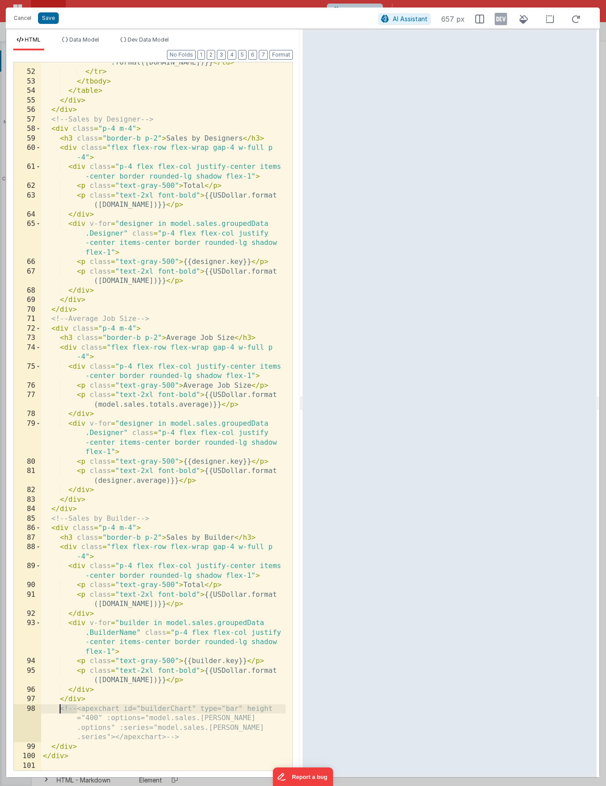
drag, startPoint x: 76, startPoint y: 709, endPoint x: 61, endPoint y: 709, distance: 15.0
click at [60, 458] on div "< td class = "py-2 text-right" > {{USDollar .format([DOMAIN_NAME])}} </ td > </…" at bounding box center [163, 416] width 245 height 737
drag, startPoint x: 149, startPoint y: 737, endPoint x: 132, endPoint y: 739, distance: 16.8
click at [132, 458] on div "< td class = "py-2 text-right" > {{USDollar .format([DOMAIN_NAME])}} </ td > </…" at bounding box center [163, 416] width 245 height 737
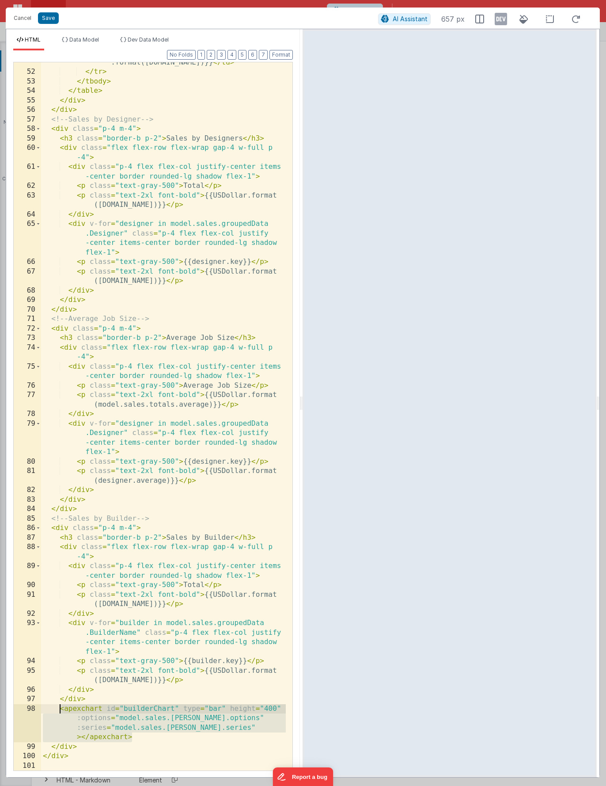
drag, startPoint x: 139, startPoint y: 738, endPoint x: 58, endPoint y: 711, distance: 84.8
click at [58, 458] on div "< td class = "py-2 text-right" > {{USDollar .format([DOMAIN_NAME])}} </ td > </…" at bounding box center [163, 416] width 245 height 737
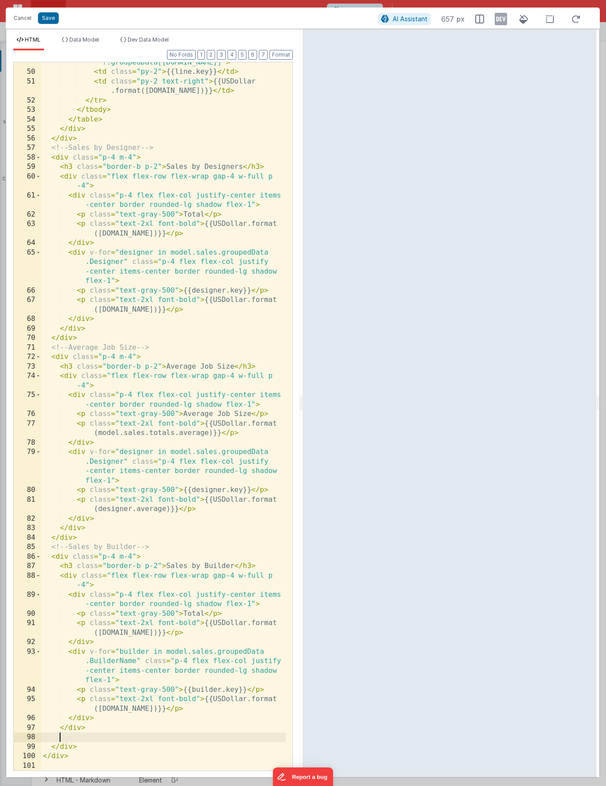
scroll to position [803, 0]
drag, startPoint x: 155, startPoint y: 556, endPoint x: 167, endPoint y: 570, distance: 18.2
click at [155, 458] on div "< tr v-for = "line in model.sales ?.groupedData[[DOMAIN_NAME]]" > < td class = …" at bounding box center [163, 416] width 245 height 737
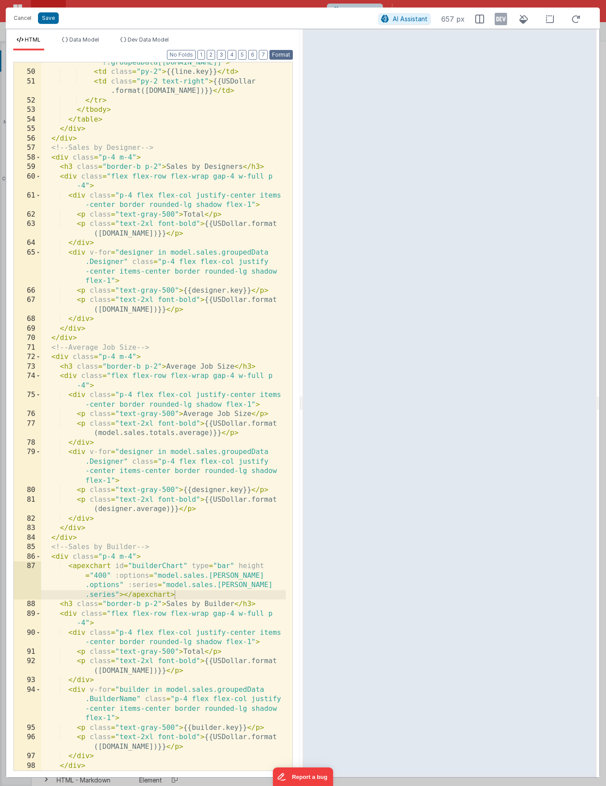
click at [284, 56] on button "Format" at bounding box center [281, 55] width 23 height 10
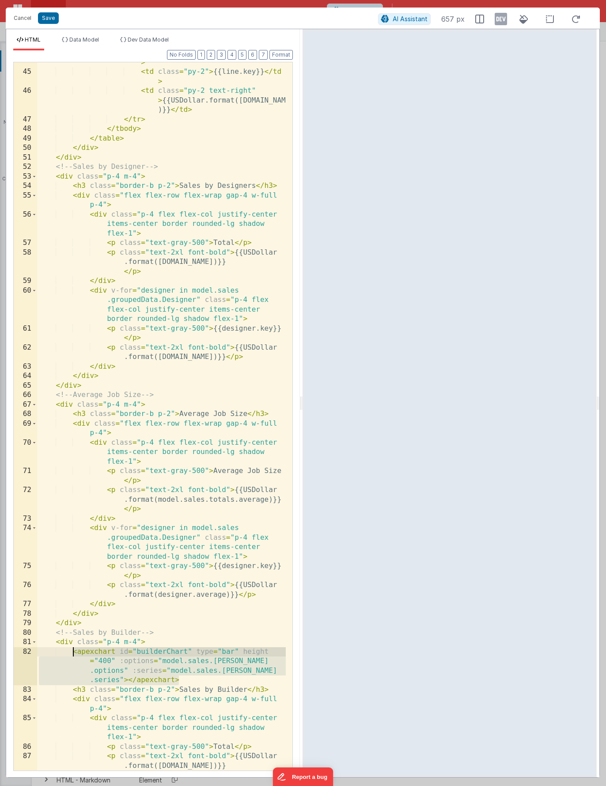
drag, startPoint x: 183, startPoint y: 681, endPoint x: 74, endPoint y: 655, distance: 111.9
click at [74, 458] on div "< tr v-for = "line in model.sales ?.groupedData[[DOMAIN_NAME]]" > < td class = …" at bounding box center [161, 421] width 249 height 765
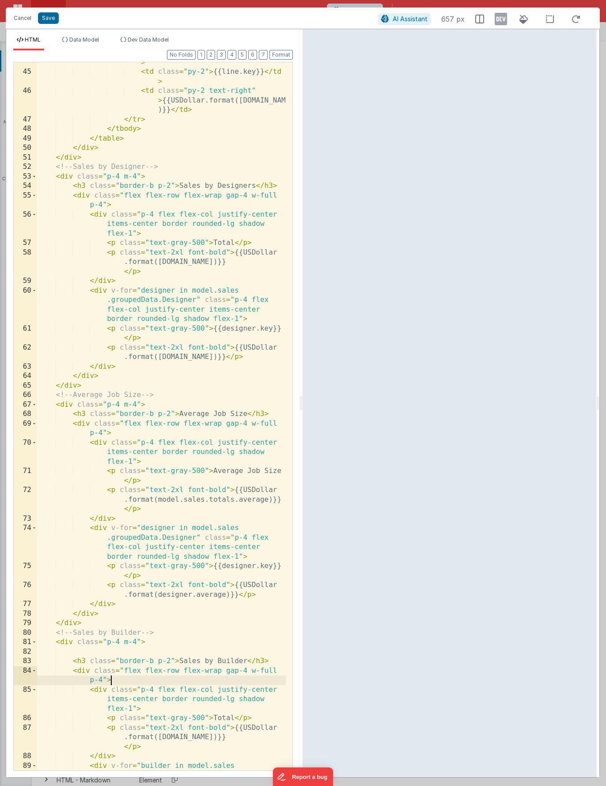
click at [122, 458] on div "< tr v-for = "line in model.sales ?.groupedData[[DOMAIN_NAME]]" > < td class = …" at bounding box center [161, 426] width 249 height 775
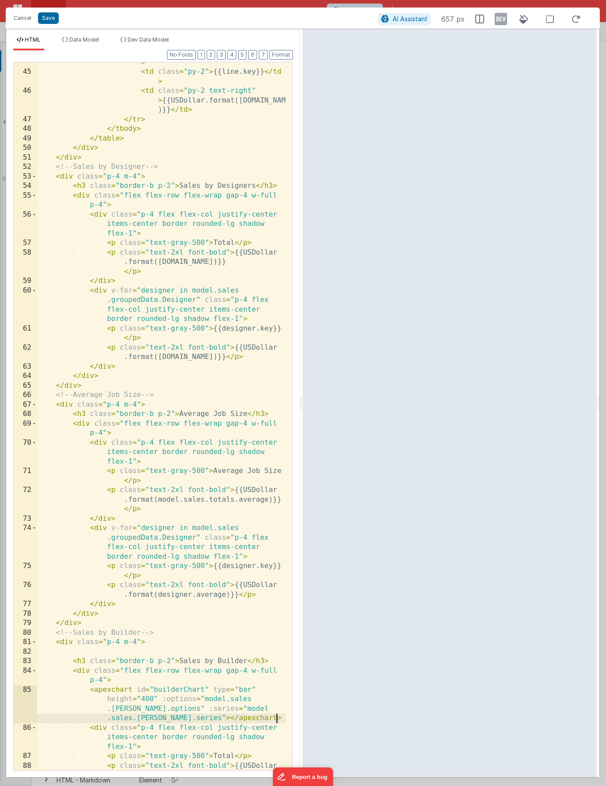
scroll to position [856, 0]
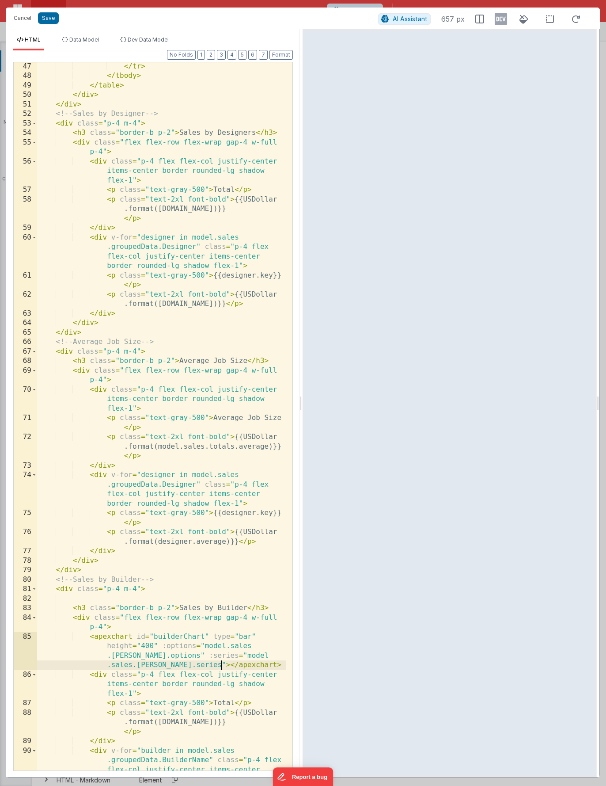
click at [222, 458] on div "</ tr > </ tbody > </ table > </ div > </ div > <!-- Sales by Designer --> < di…" at bounding box center [161, 440] width 249 height 756
drag, startPoint x: 112, startPoint y: 675, endPoint x: 154, endPoint y: 672, distance: 42.5
click at [154, 458] on div "</ tr > </ tbody > </ table > </ div > </ div > <!-- Sales by Designer --> < di…" at bounding box center [161, 440] width 249 height 756
click at [113, 458] on div "</ tr > </ tbody > </ table > </ div > </ div > <!-- Sales by Designer --> < di…" at bounding box center [161, 440] width 249 height 756
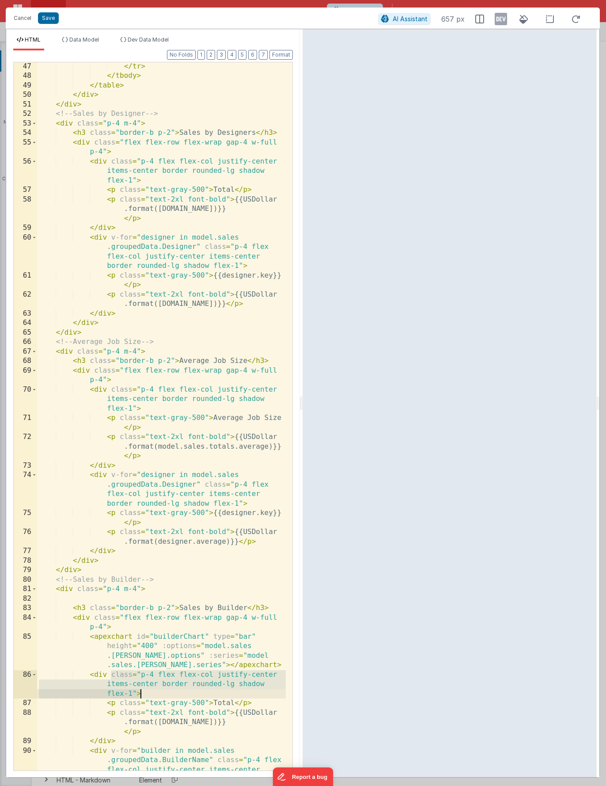
drag, startPoint x: 115, startPoint y: 676, endPoint x: 137, endPoint y: 692, distance: 27.5
click at [137, 458] on div "</ tr > </ tbody > </ table > </ div > </ div > <!-- Sales by Designer --> < di…" at bounding box center [161, 440] width 249 height 756
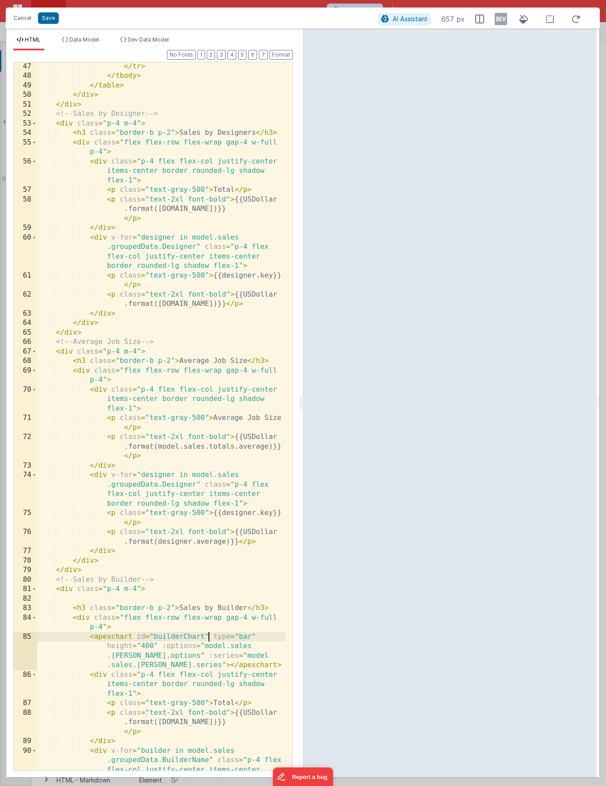
click at [209, 458] on div "</ tr > </ tbody > </ table > </ div > </ div > <!-- Sales by Designer --> < di…" at bounding box center [161, 440] width 249 height 756
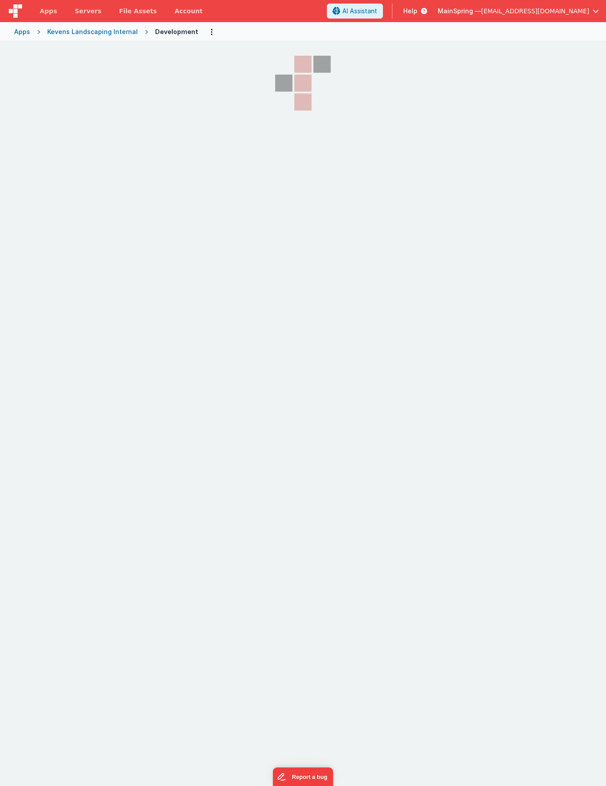
click at [294, 73] on icon at bounding box center [302, 64] width 17 height 17
click at [170, 31] on div "Development" at bounding box center [176, 31] width 43 height 9
click at [292, 26] on div "Apps Kevens Landscaping Internal Development" at bounding box center [303, 31] width 606 height 19
drag, startPoint x: 212, startPoint y: 116, endPoint x: 103, endPoint y: 38, distance: 133.7
click at [211, 116] on section at bounding box center [303, 238] width 606 height 393
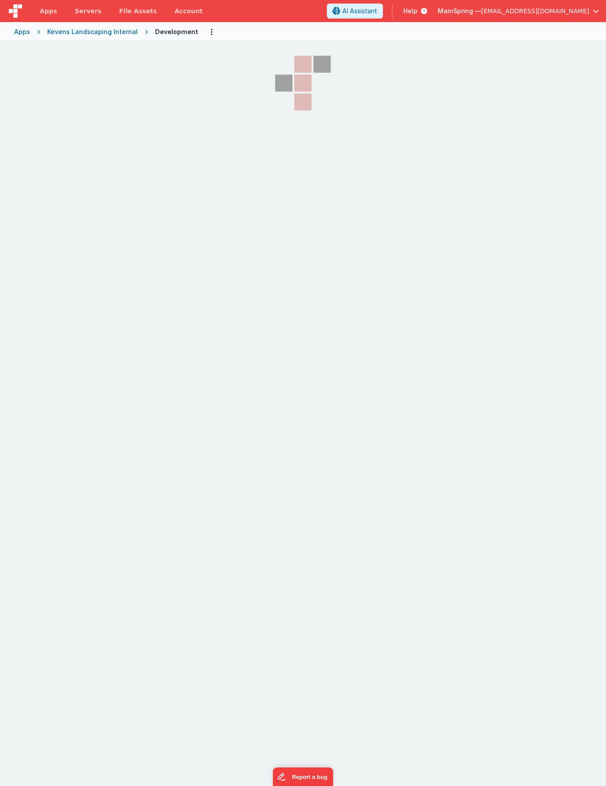
click at [309, 74] on icon at bounding box center [303, 83] width 88 height 83
click at [178, 30] on div "Development" at bounding box center [176, 31] width 43 height 9
